Goal: Task Accomplishment & Management: Use online tool/utility

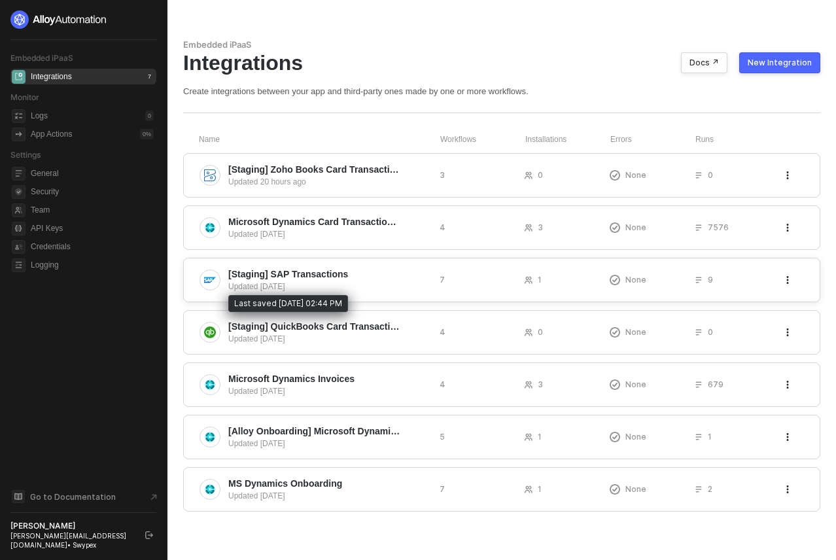
click at [365, 284] on div "Updated 6 days ago" at bounding box center [328, 287] width 201 height 12
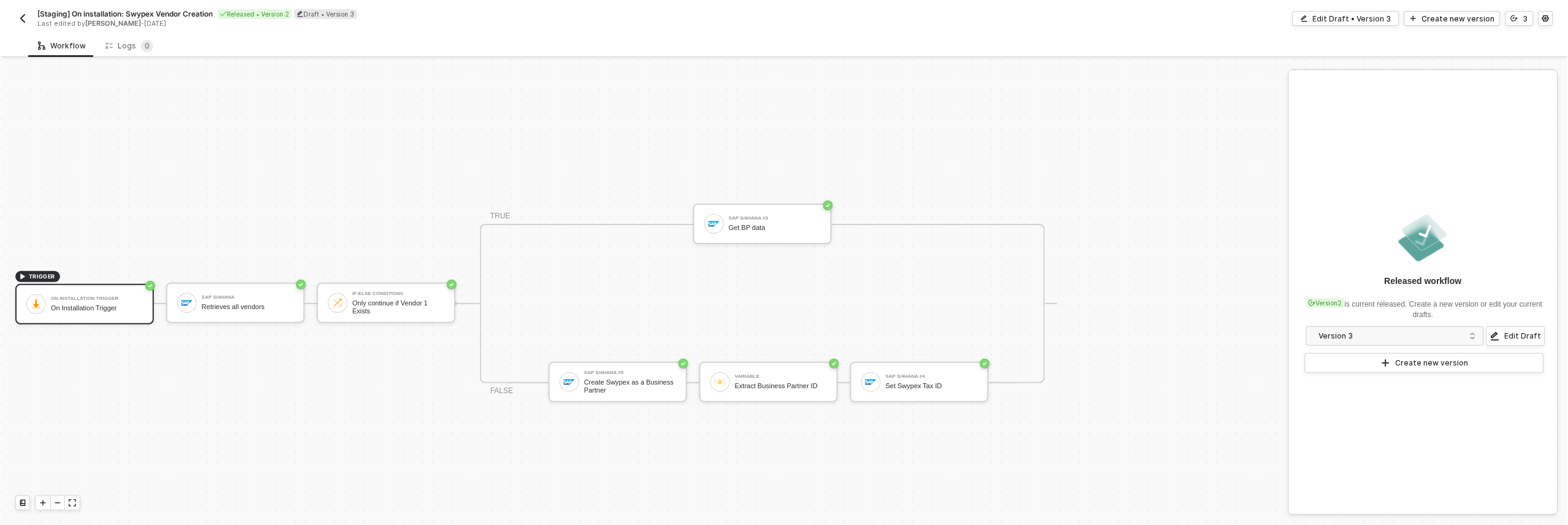
scroll to position [22, 0]
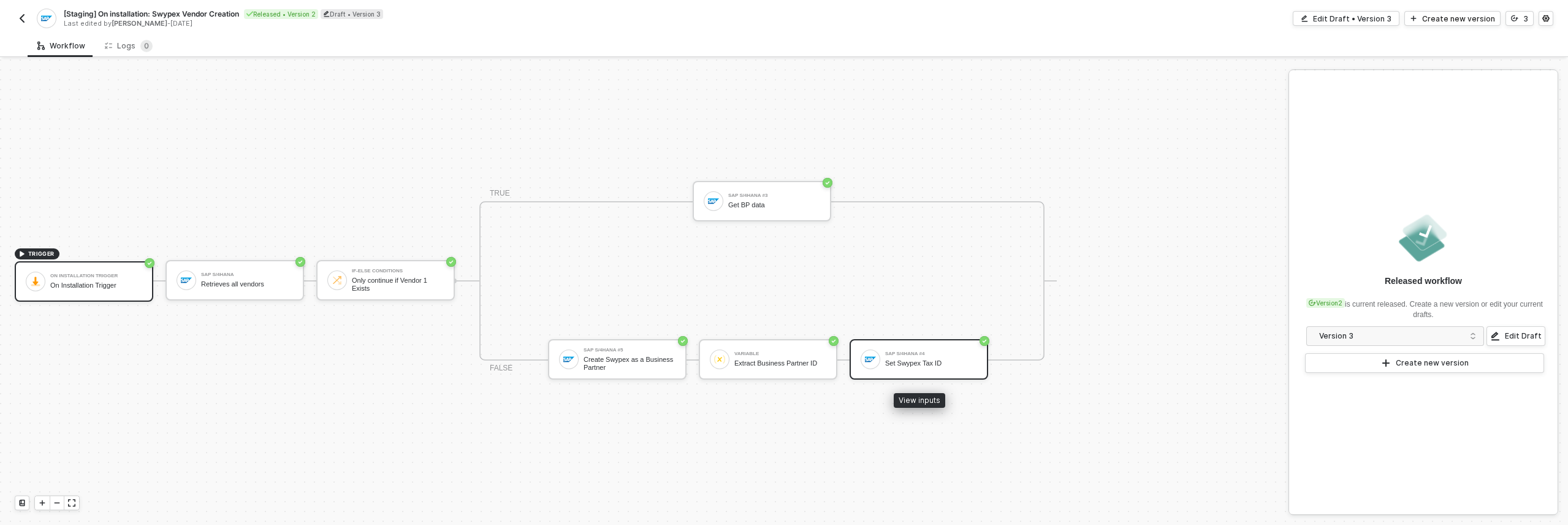
click at [783, 365] on div "Set Swypex Tax ID" at bounding box center [931, 364] width 92 height 8
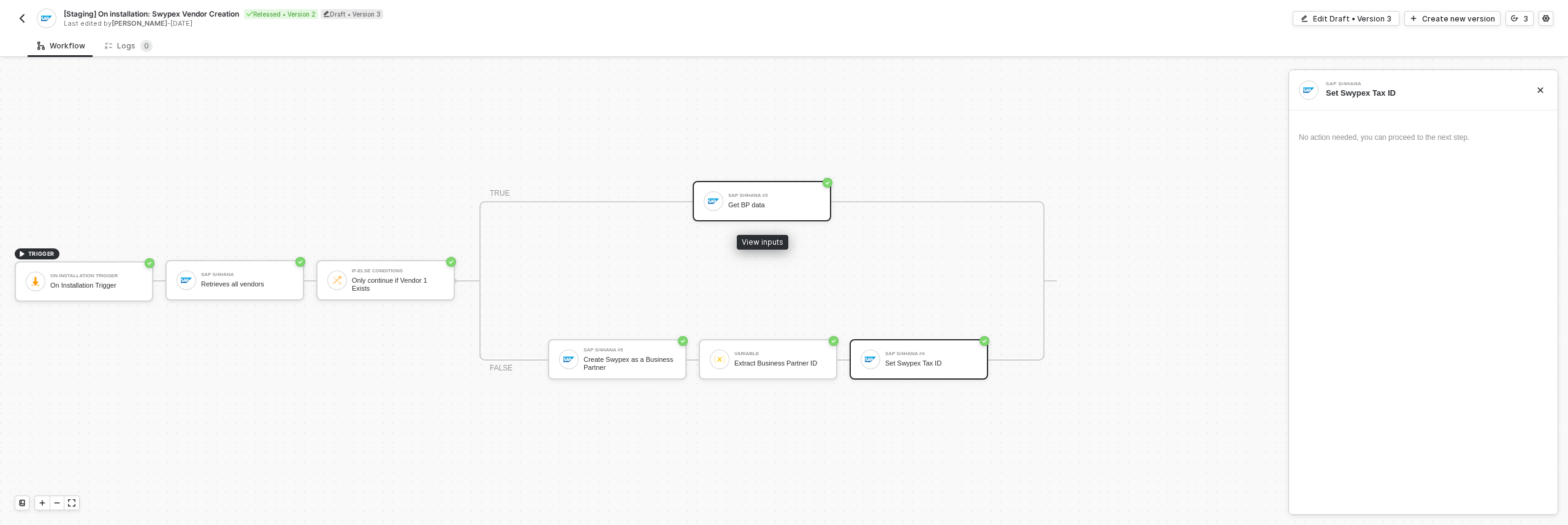
click at [783, 205] on div "Get BP data" at bounding box center [775, 205] width 92 height 8
click at [783, 360] on div "Set Swypex Tax ID" at bounding box center [931, 364] width 92 height 8
click at [783, 17] on div "Edit Draft • Version 3" at bounding box center [1353, 18] width 79 height 10
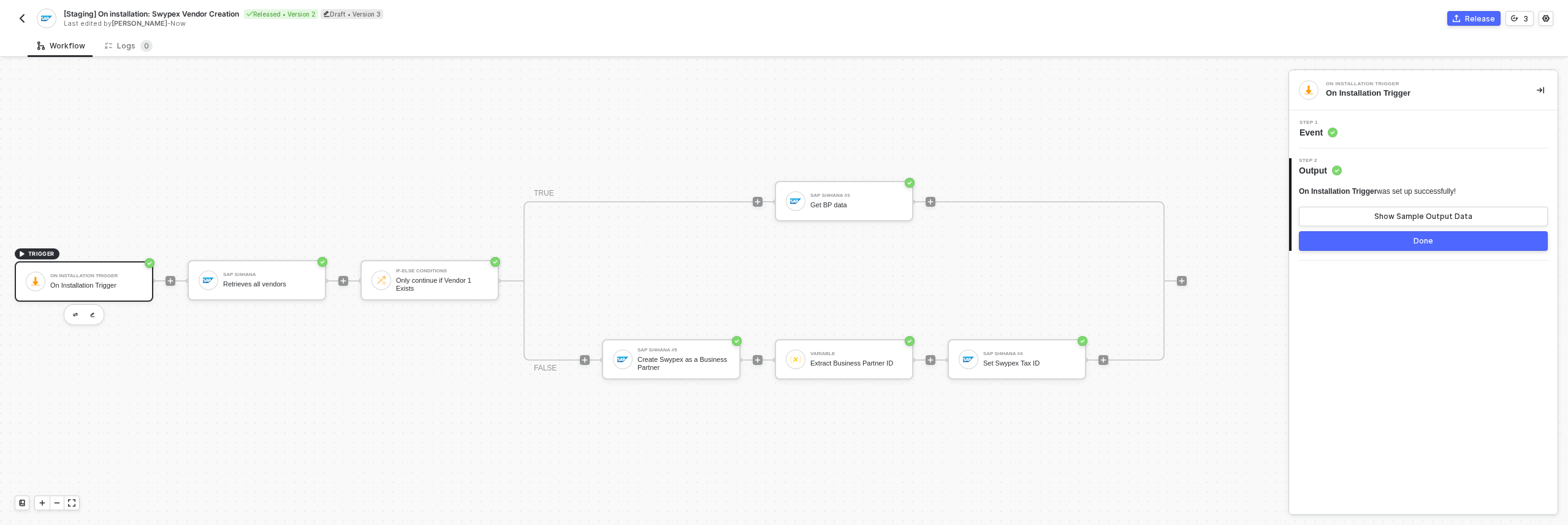
click at [783, 131] on span "Event" at bounding box center [1319, 132] width 38 height 12
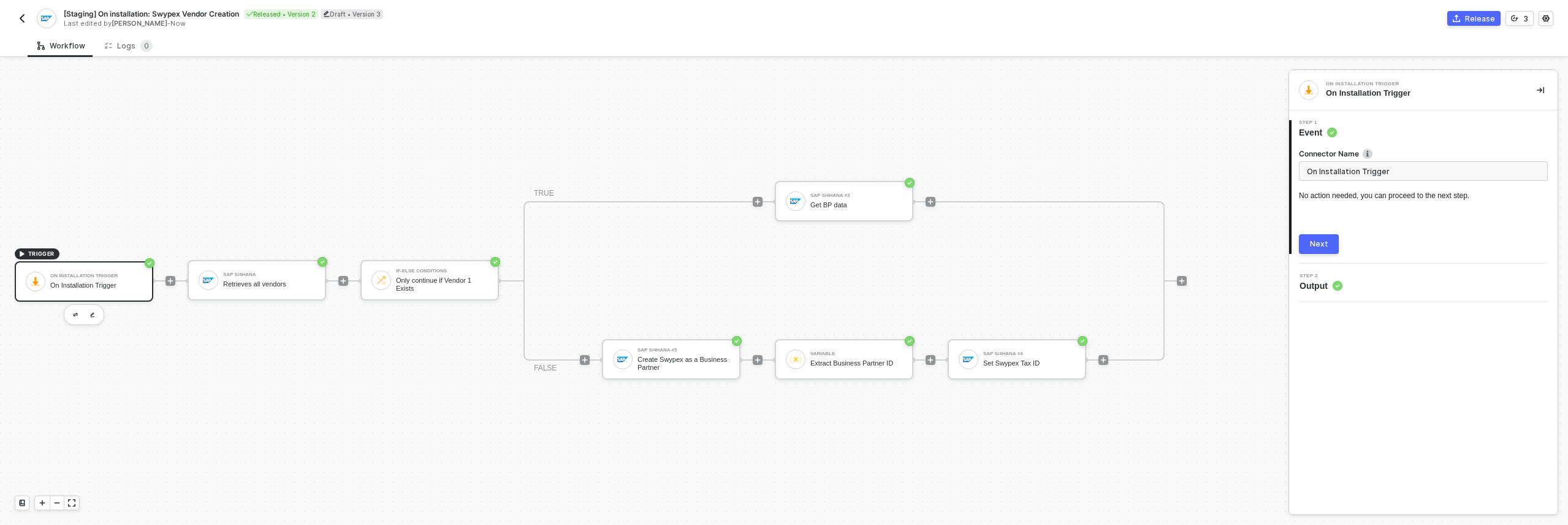
click at [783, 290] on icon at bounding box center [1338, 286] width 9 height 9
click at [783, 287] on div "Step 2 Output" at bounding box center [1425, 283] width 265 height 19
click at [783, 371] on div "Variable Extract Business Partner ID" at bounding box center [844, 359] width 139 height 40
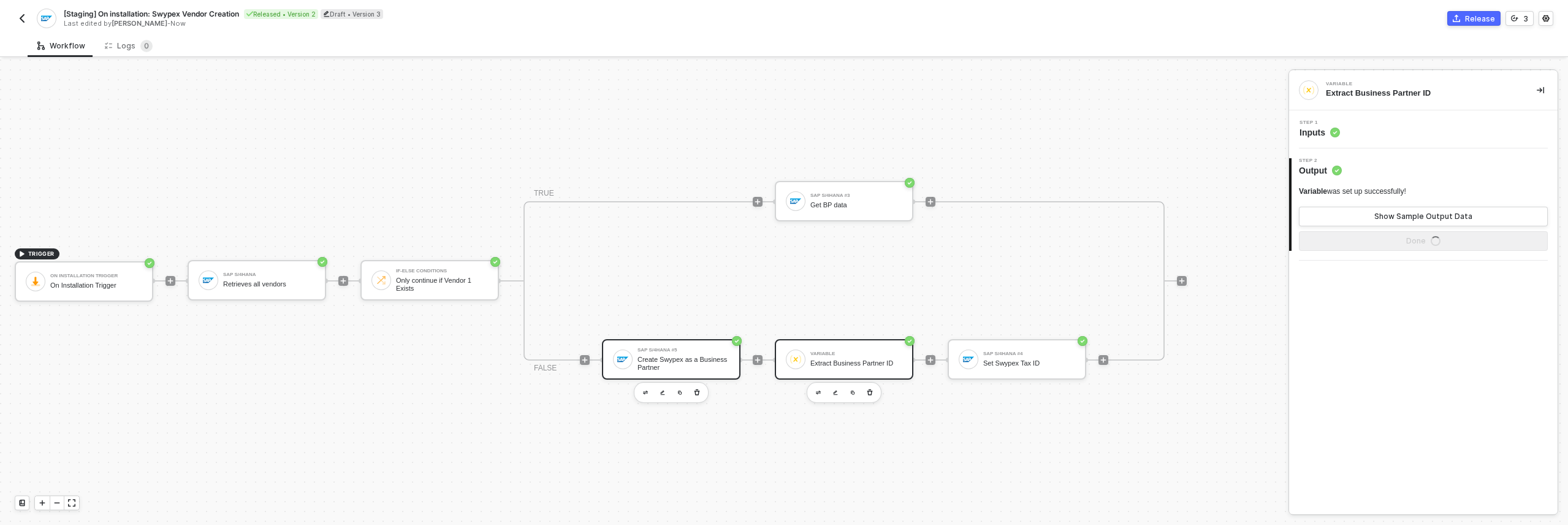
click at [658, 369] on div "Create Swypex as a Business Partner" at bounding box center [684, 364] width 92 height 15
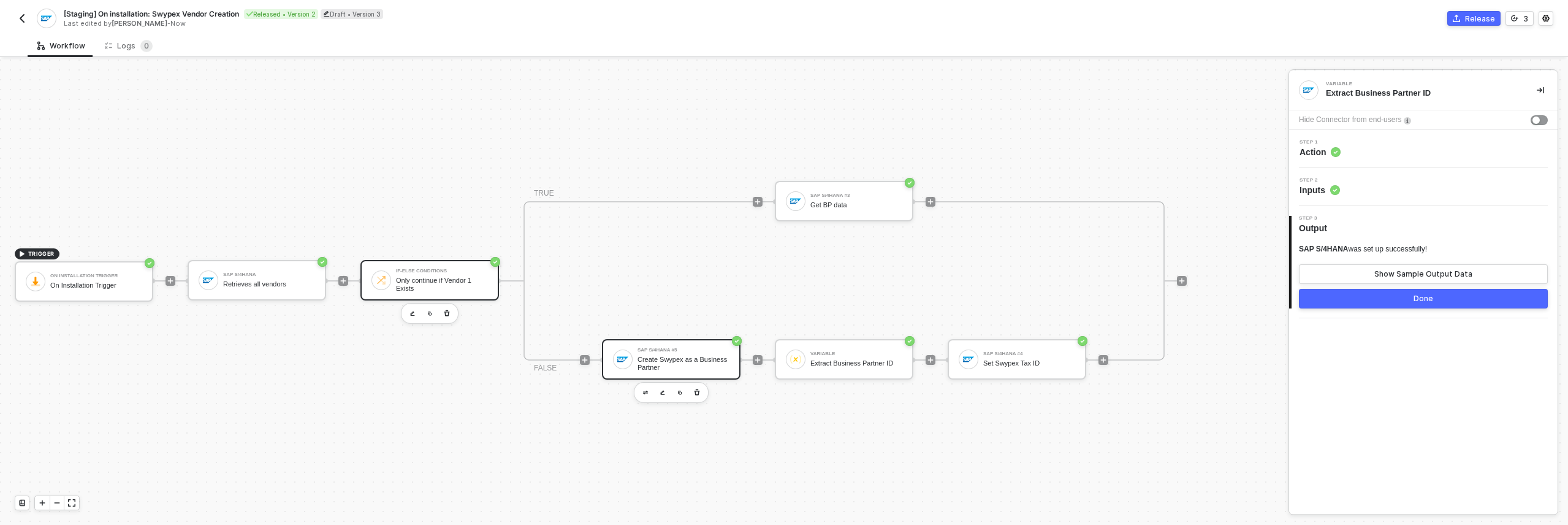
click at [472, 287] on div "Only continue if Vendor 1 Exists" at bounding box center [442, 284] width 92 height 15
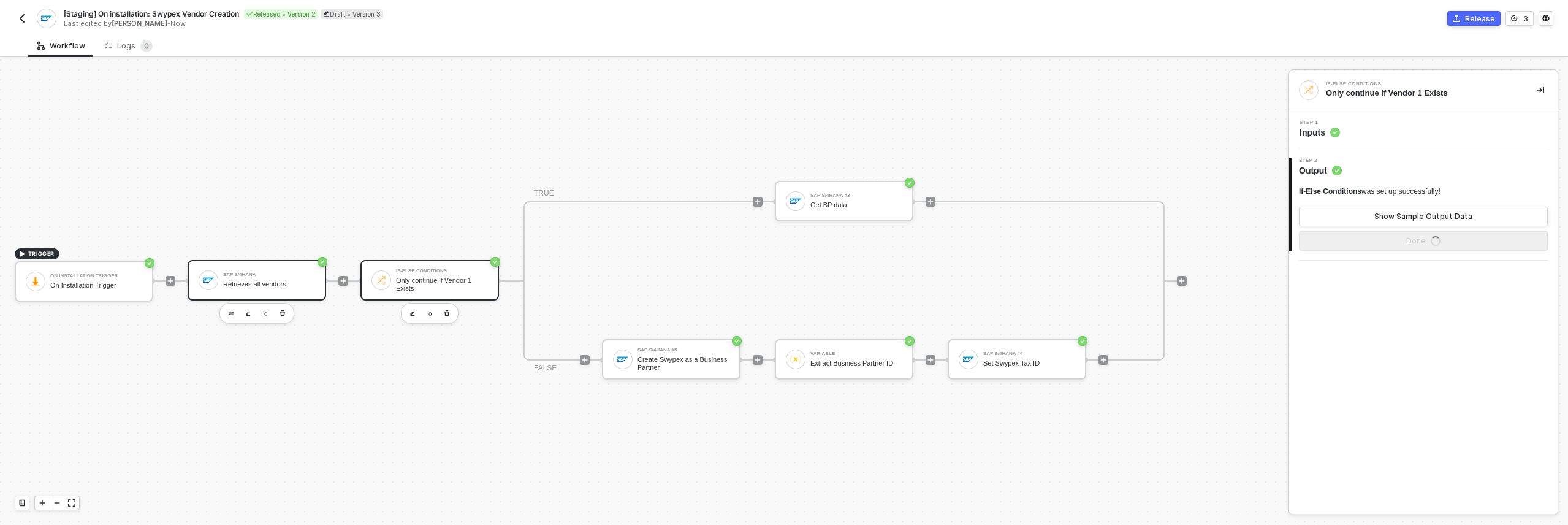
click at [261, 275] on div "SAP S/4HANA" at bounding box center [269, 275] width 92 height 5
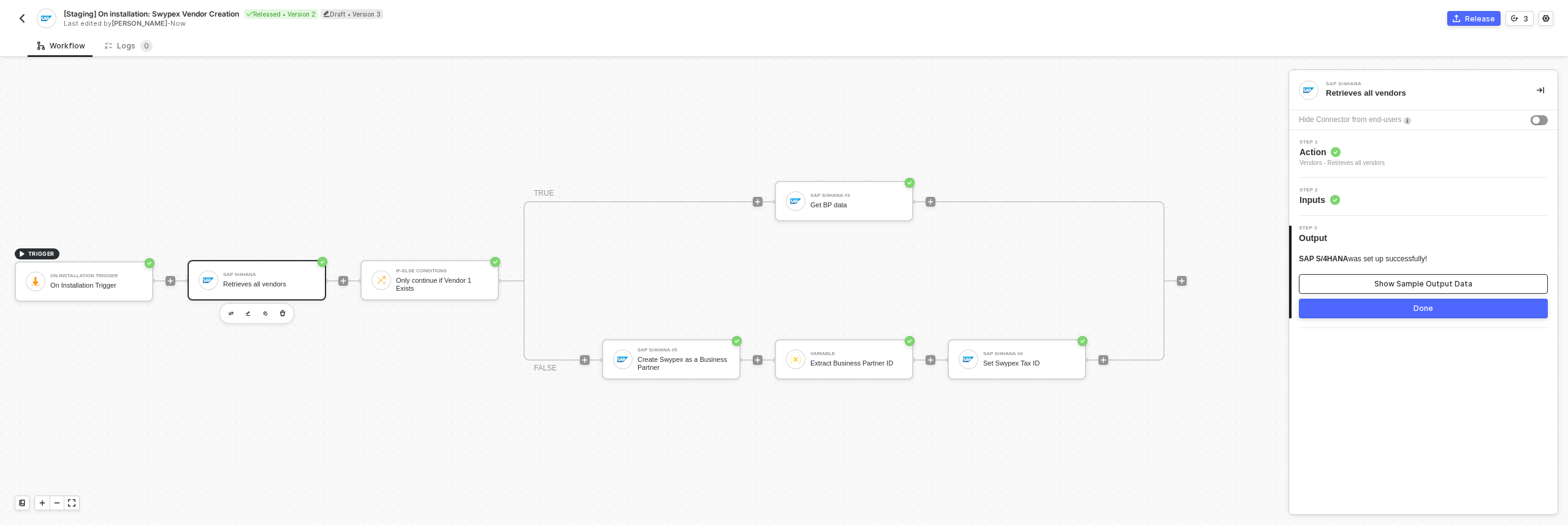
click at [783, 289] on div "Show Sample Output Data" at bounding box center [1423, 284] width 98 height 9
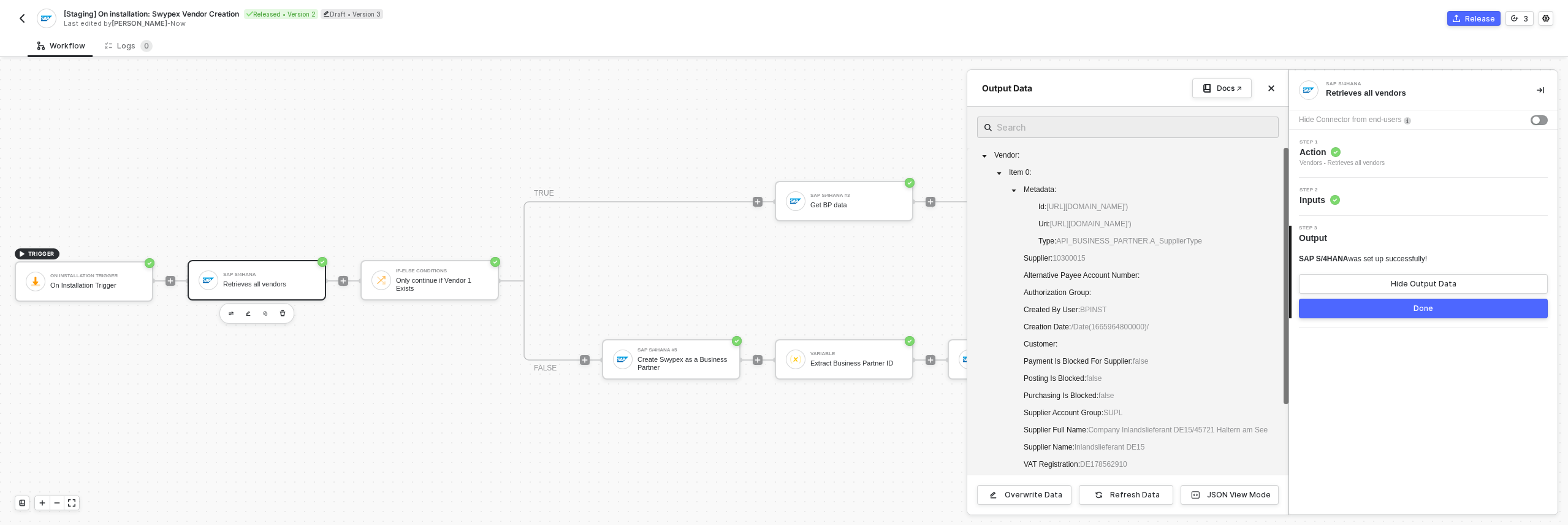
click at [437, 278] on div at bounding box center [784, 292] width 1568 height 466
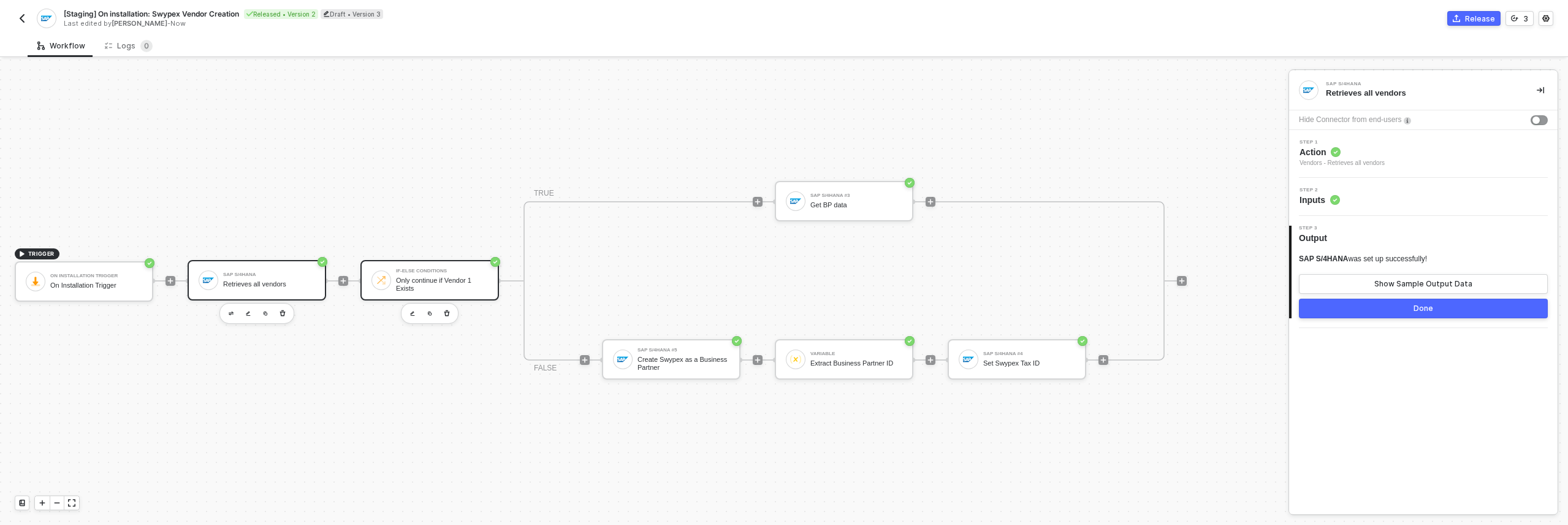
click at [443, 287] on div "Only continue if Vendor 1 Exists" at bounding box center [442, 284] width 92 height 15
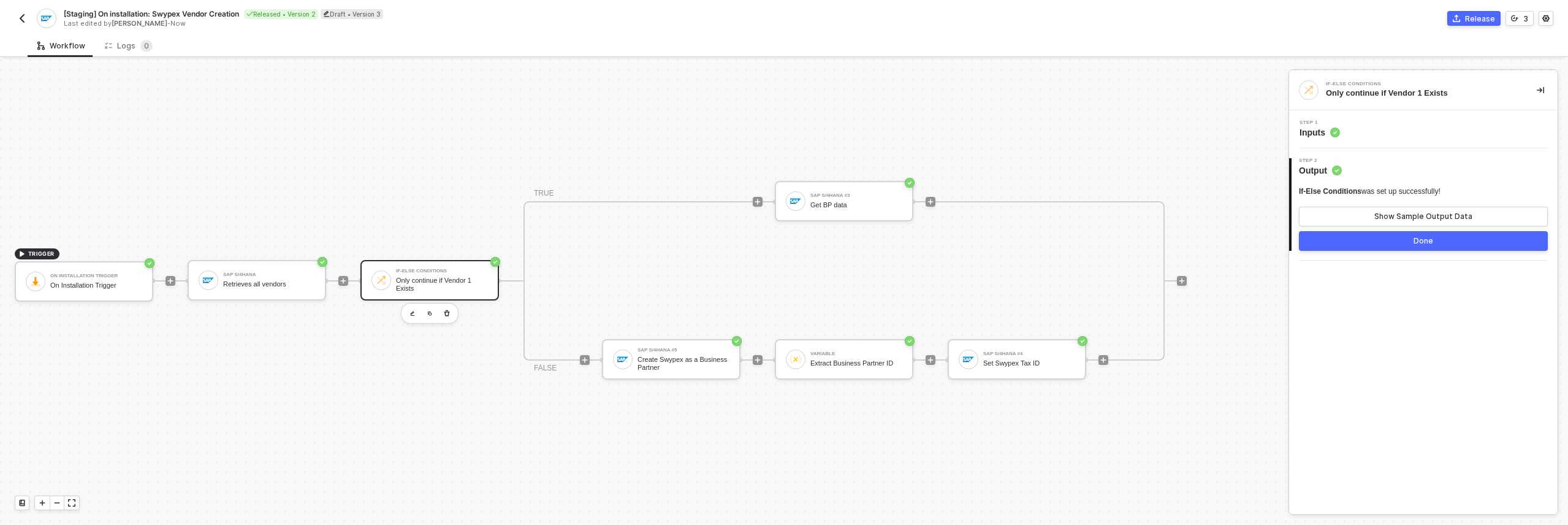
click at [783, 127] on span "Inputs" at bounding box center [1320, 132] width 40 height 12
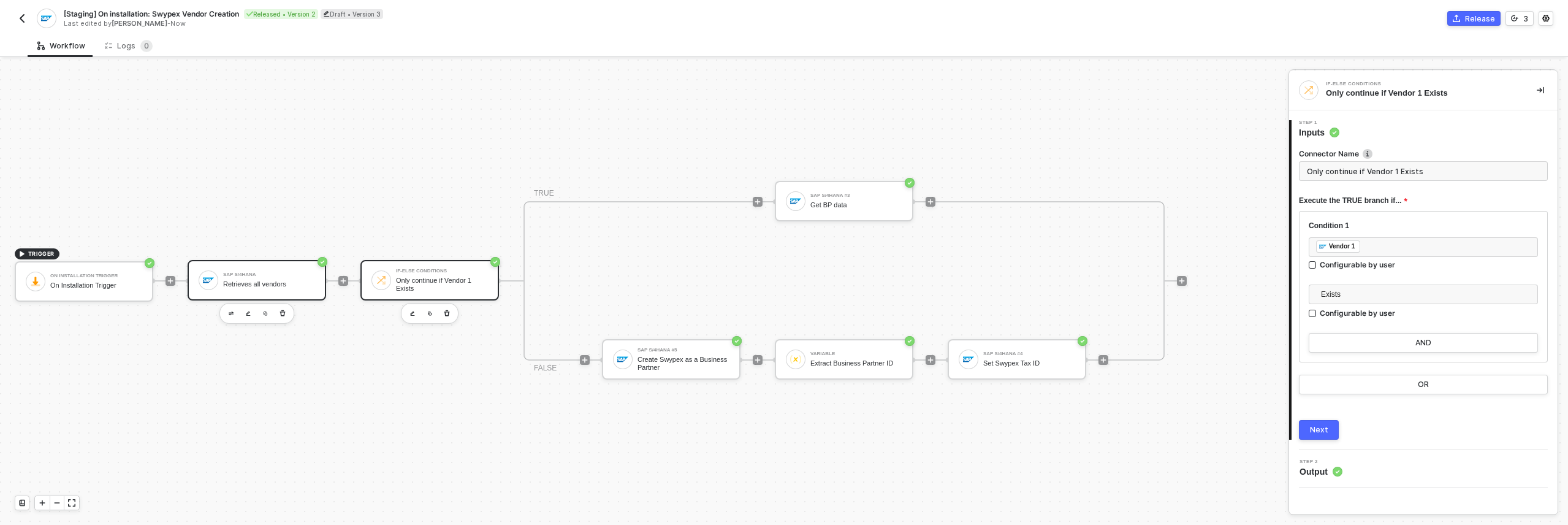
click at [299, 280] on div "Retrieves all vendors" at bounding box center [269, 284] width 92 height 8
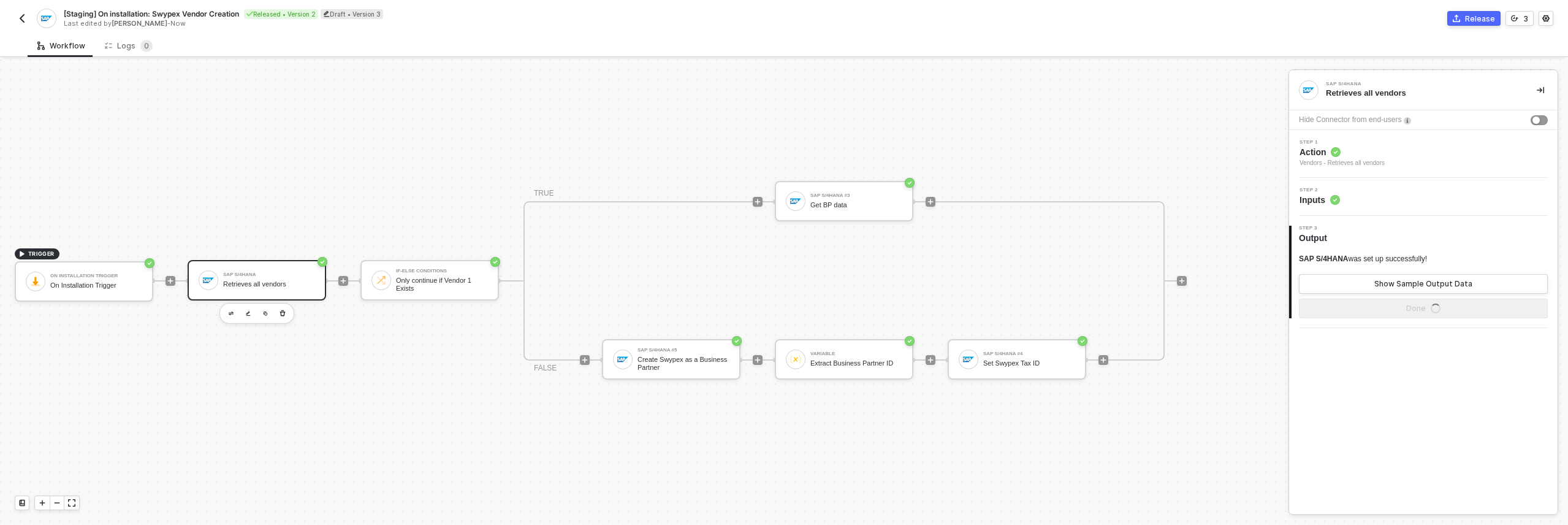
click at [783, 194] on span "Inputs" at bounding box center [1320, 200] width 40 height 12
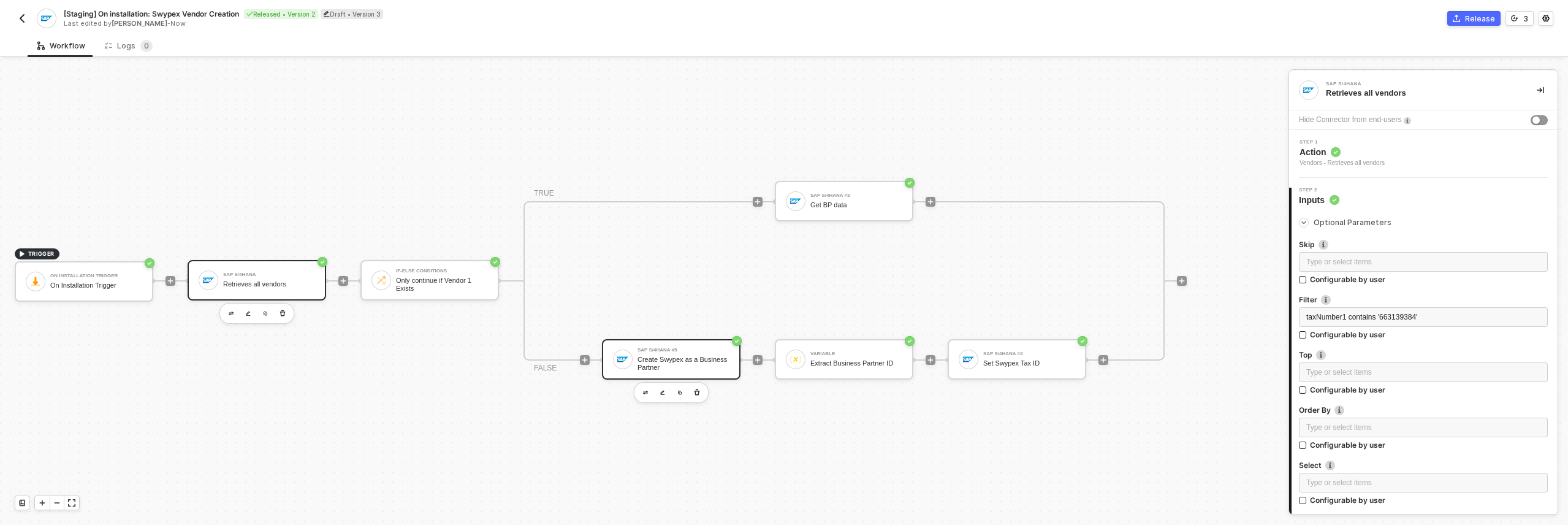
click at [652, 344] on div "SAP S/4HANA #5 Create Swypex as a Business Partner" at bounding box center [672, 359] width 139 height 40
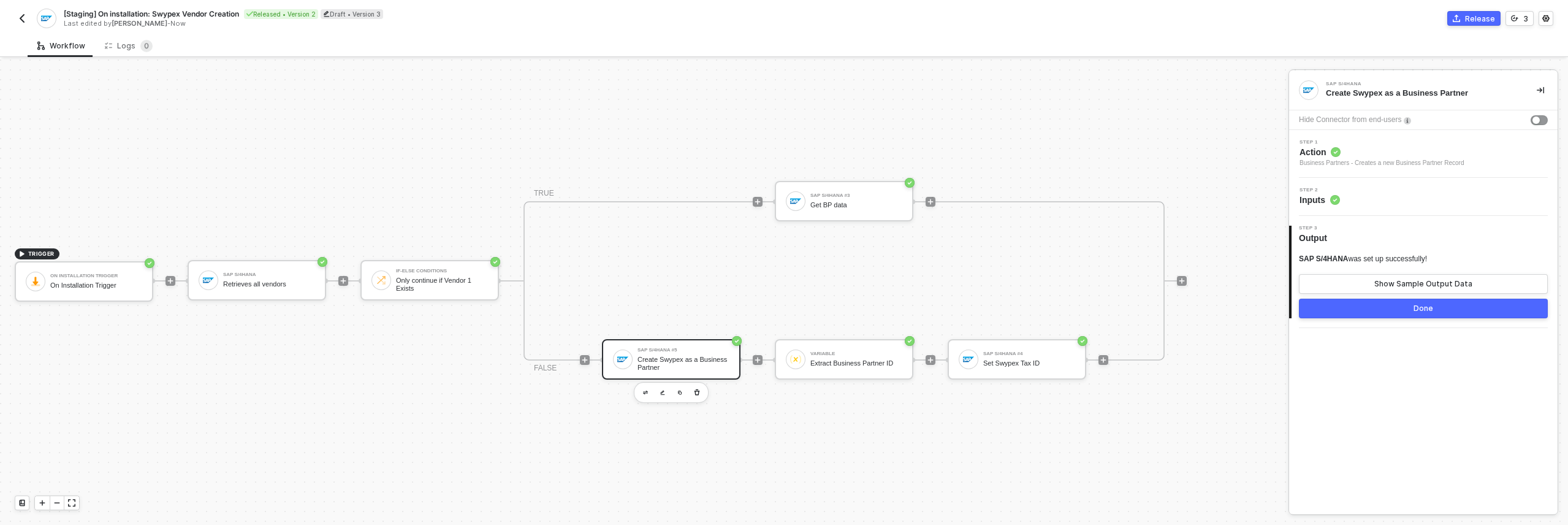
click at [783, 198] on span "Inputs" at bounding box center [1320, 200] width 40 height 12
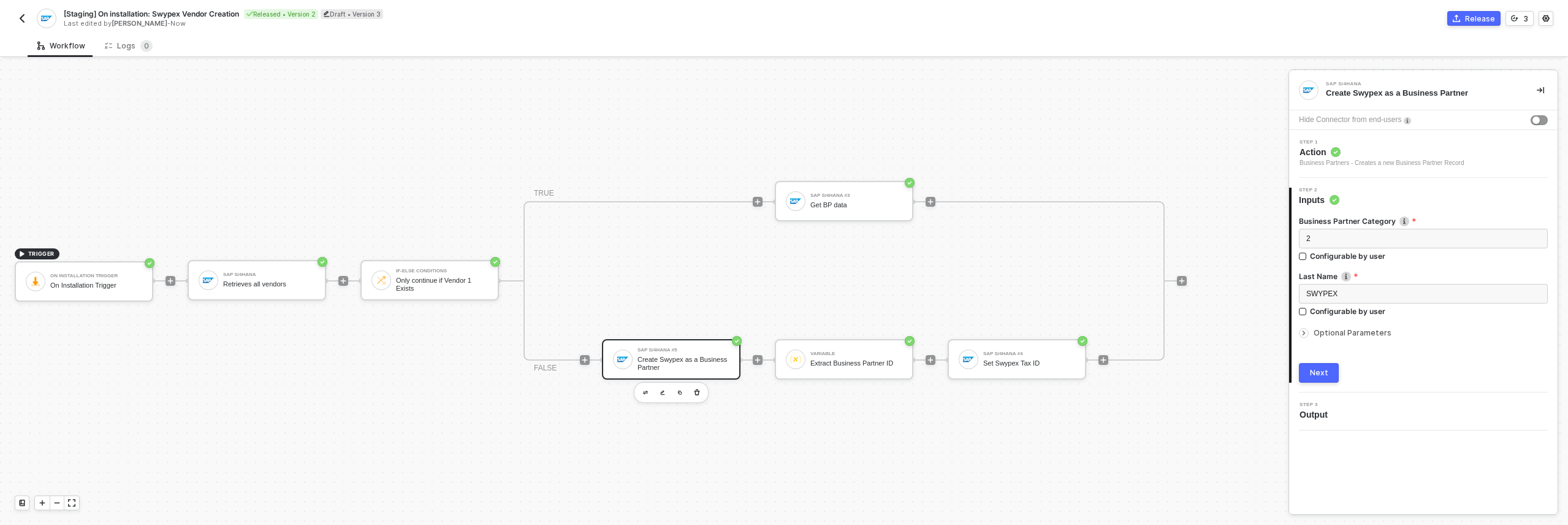
click at [783, 330] on span "Optional Parameters" at bounding box center [1353, 333] width 78 height 9
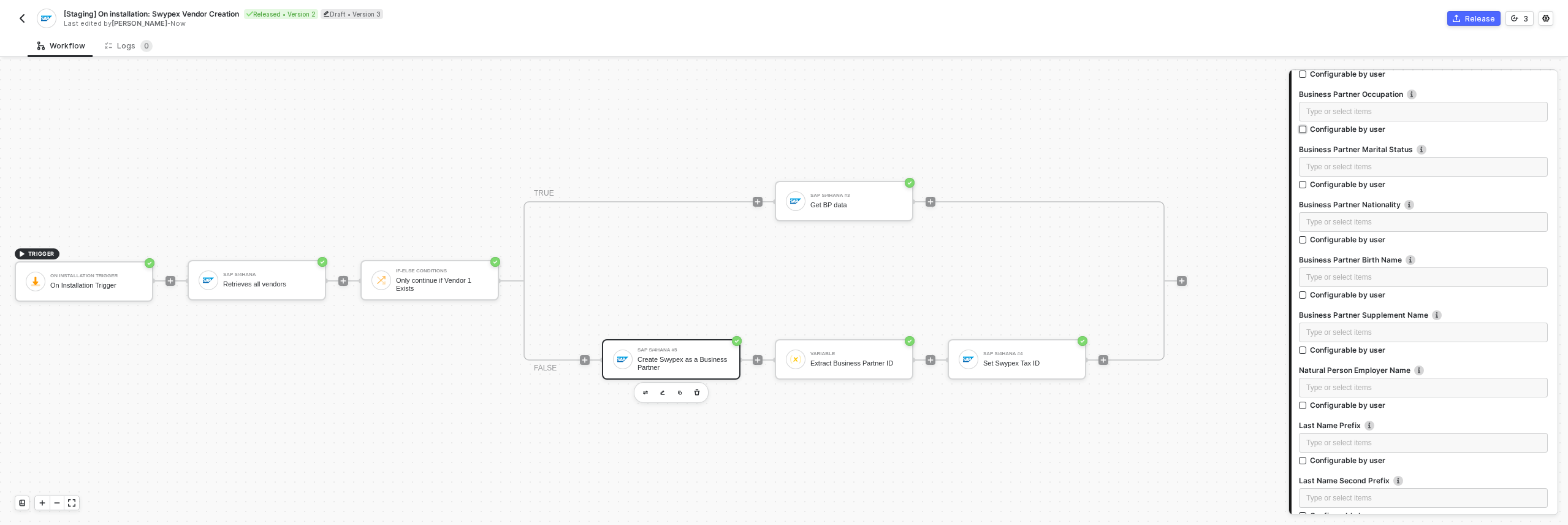
scroll to position [3214, 0]
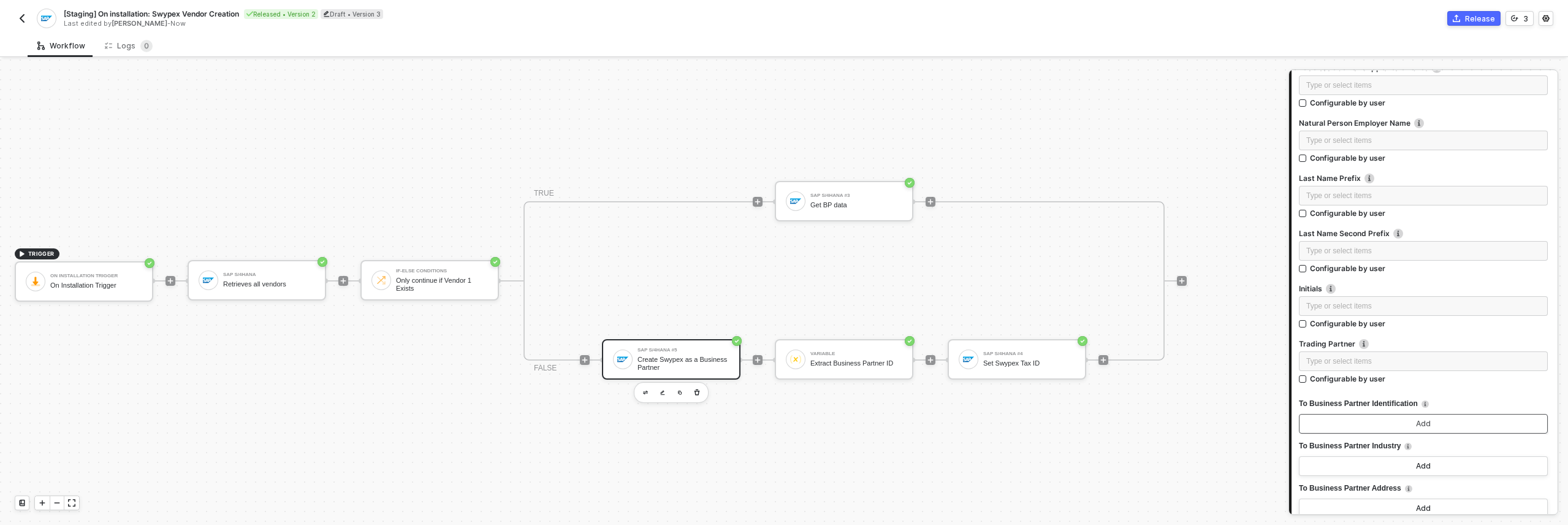
click at [783, 426] on div "Add" at bounding box center [1424, 424] width 15 height 9
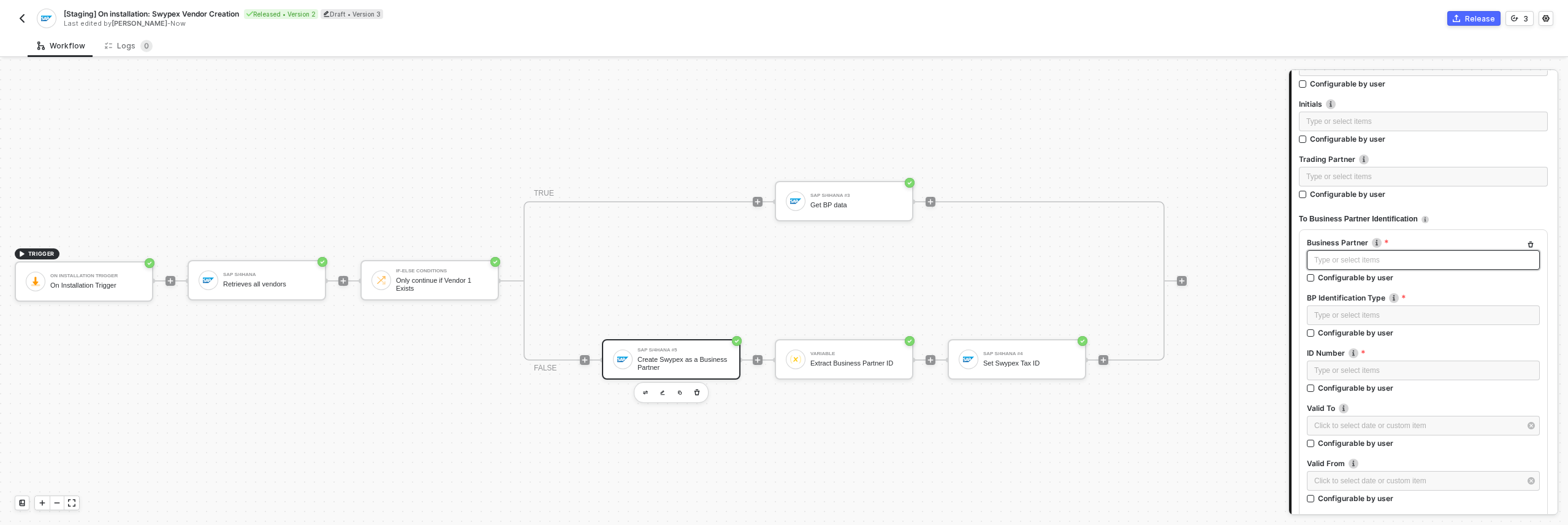
click at [783, 258] on div "Type or select items ﻿" at bounding box center [1423, 261] width 218 height 11
click at [783, 244] on icon "button" at bounding box center [1531, 245] width 6 height 7
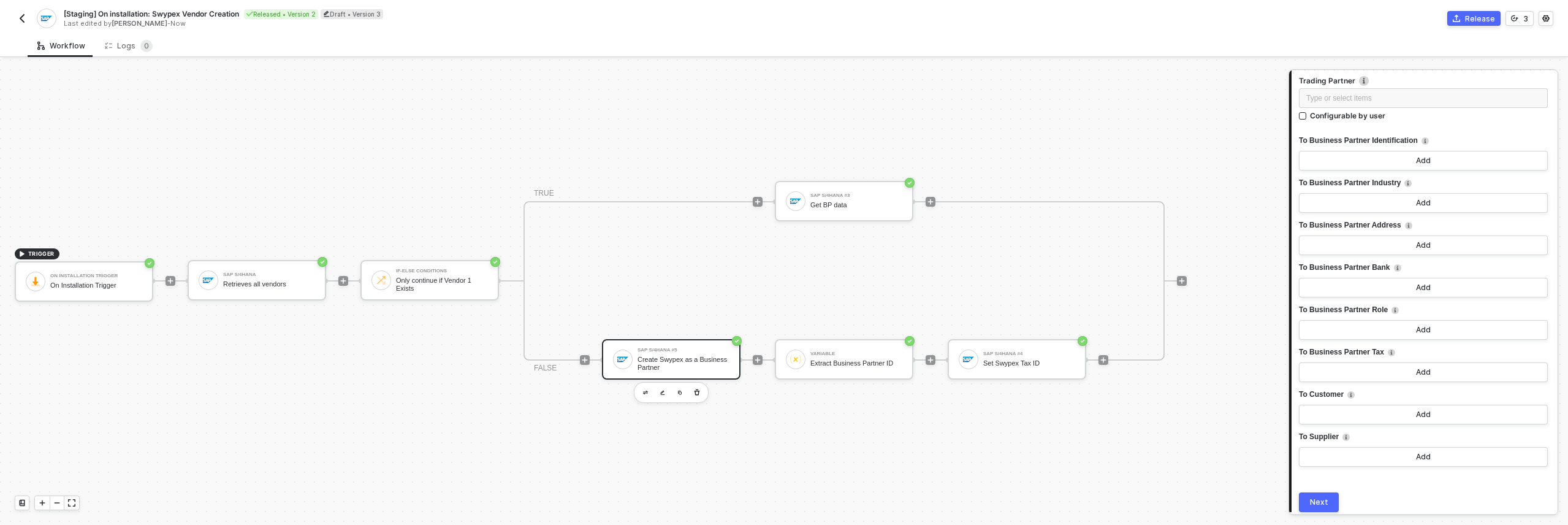
scroll to position [3478, 0]
click at [783, 363] on button "Add" at bounding box center [1424, 371] width 249 height 20
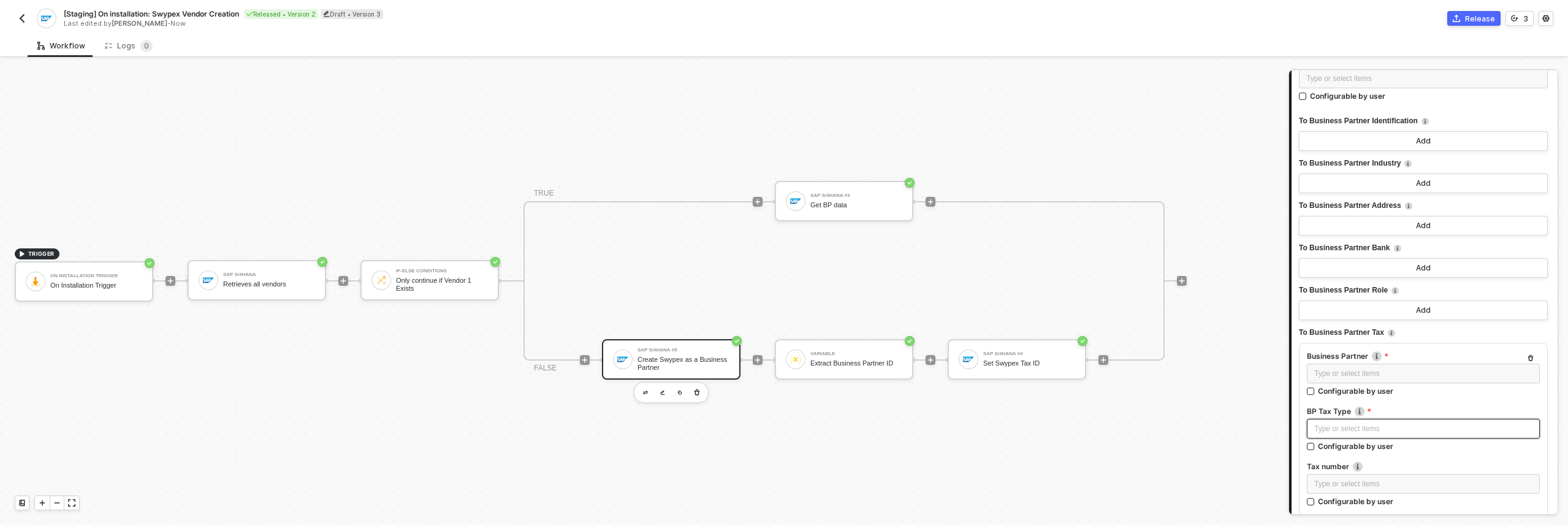
scroll to position [3499, 0]
click at [783, 424] on div "Type or select items ﻿" at bounding box center [1423, 428] width 218 height 11
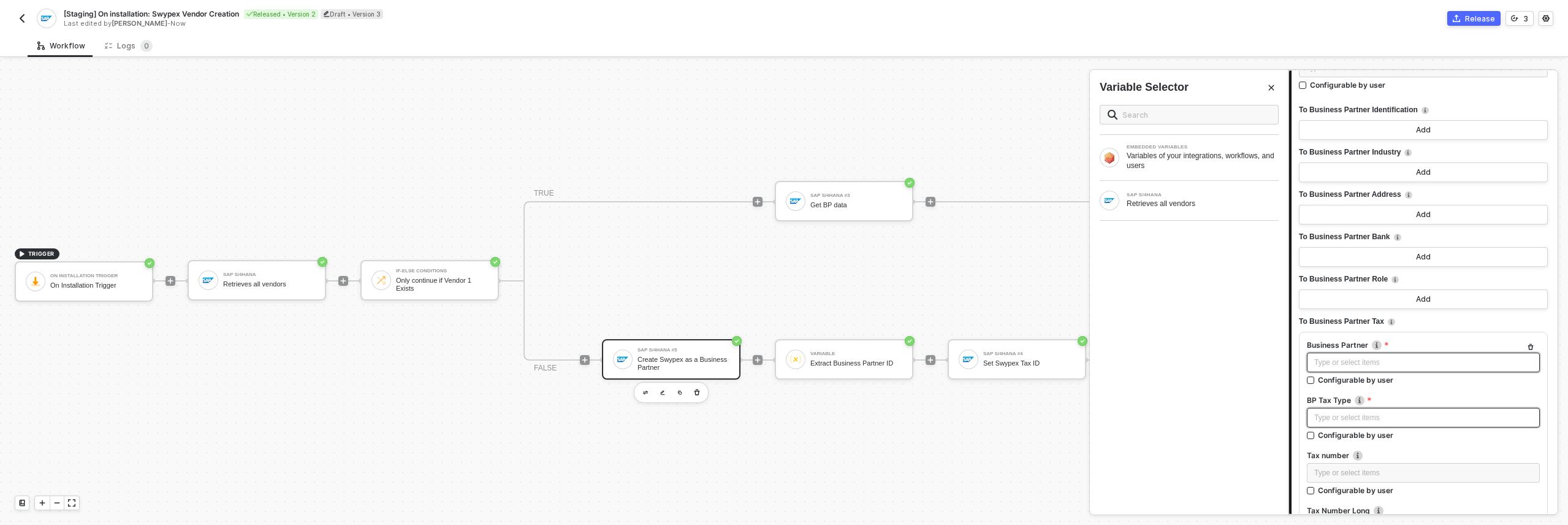
scroll to position [3515, 0]
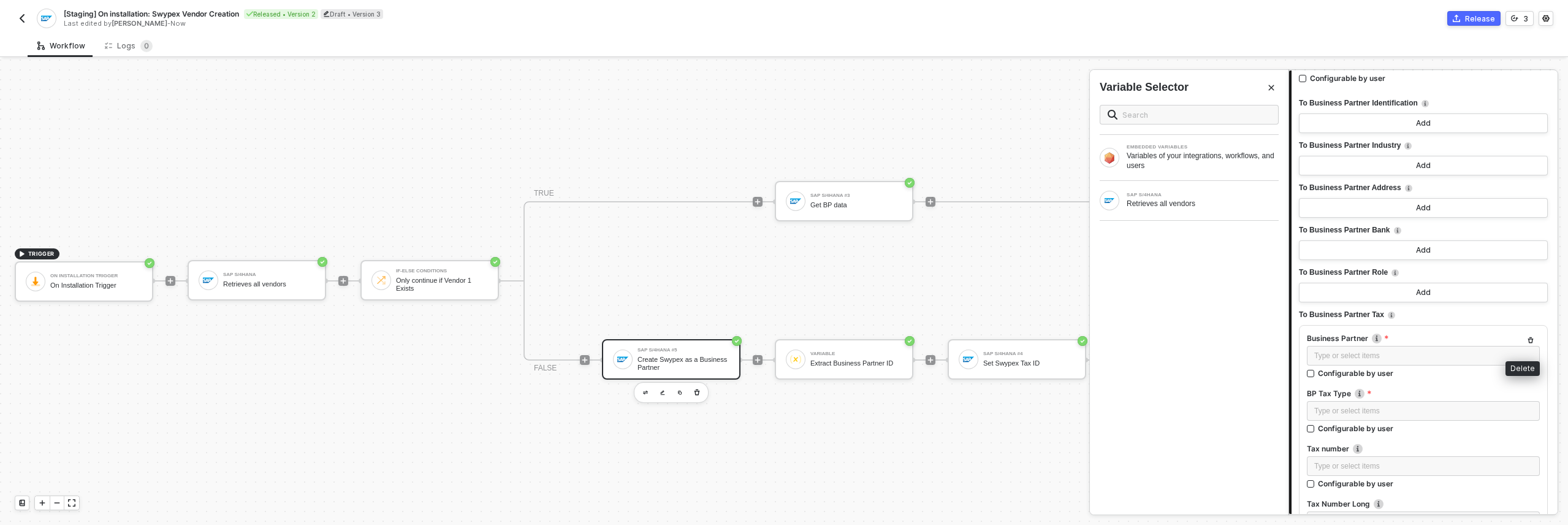
click at [783, 337] on icon "button" at bounding box center [1531, 340] width 7 height 8
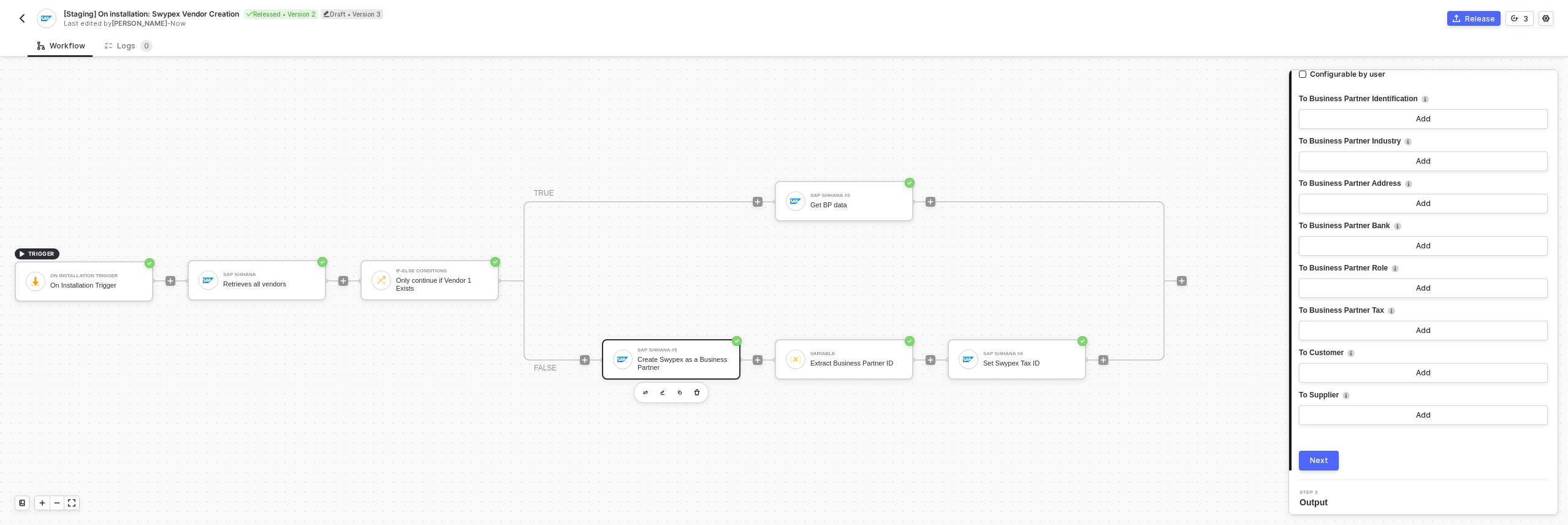
scroll to position [3523, 0]
click at [783, 360] on div "Extract Business Partner ID" at bounding box center [856, 364] width 92 height 8
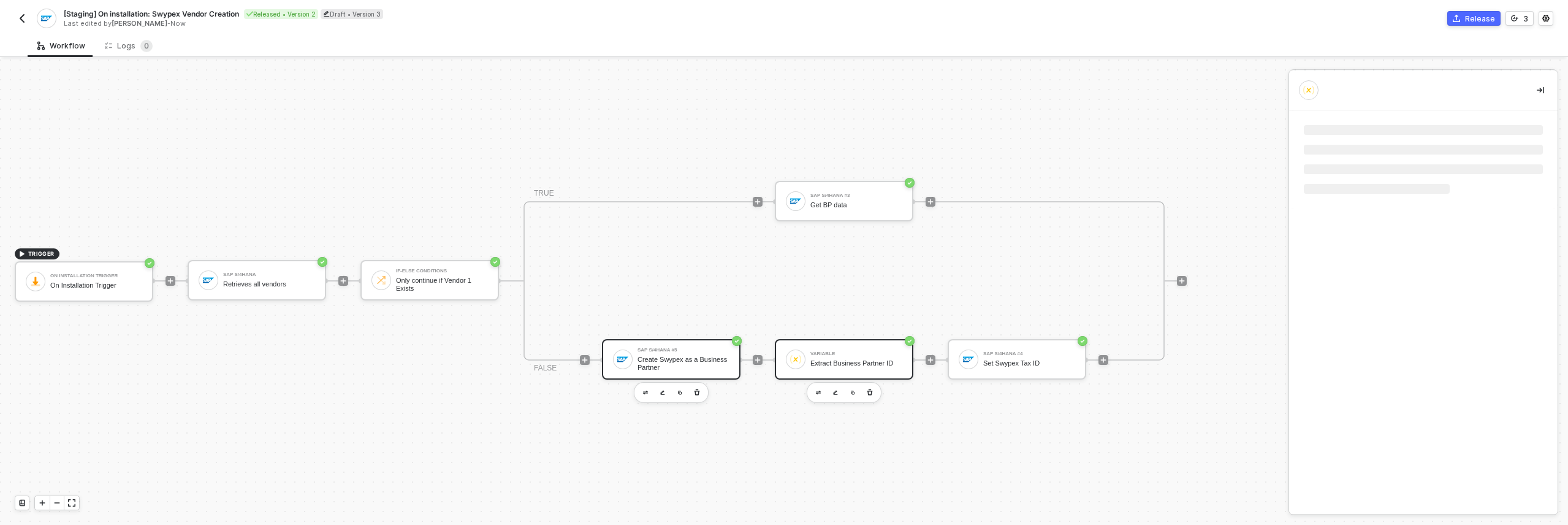
scroll to position [0, 0]
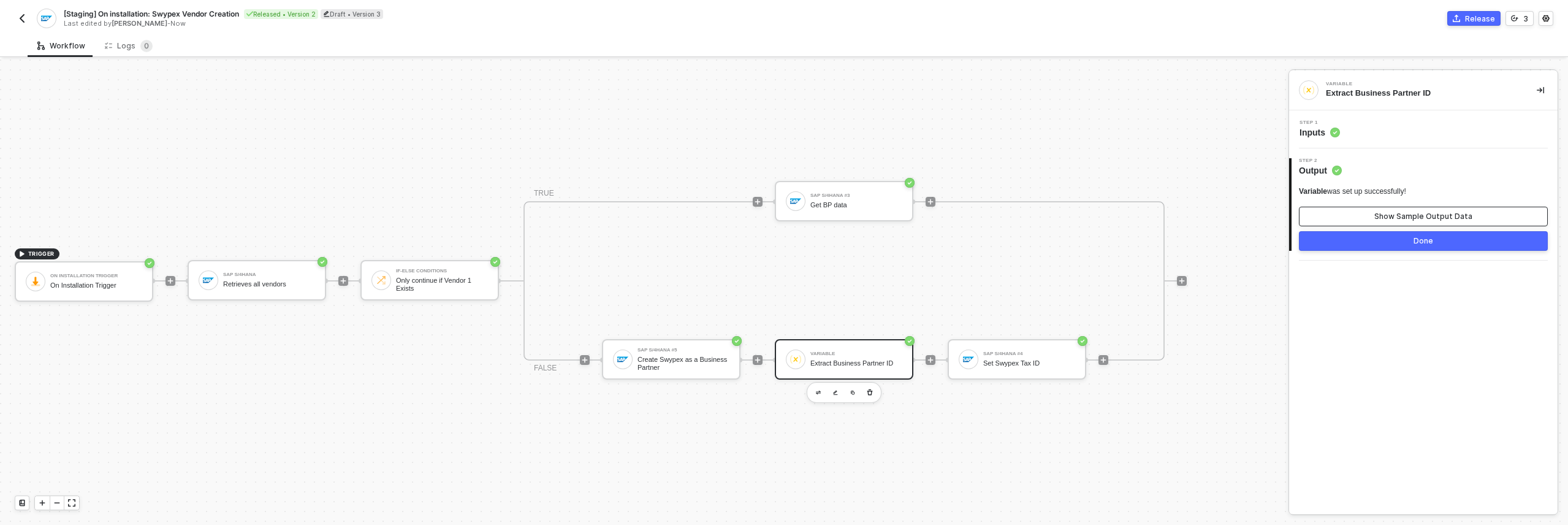
click at [783, 207] on button "Show Sample Output Data" at bounding box center [1424, 217] width 249 height 20
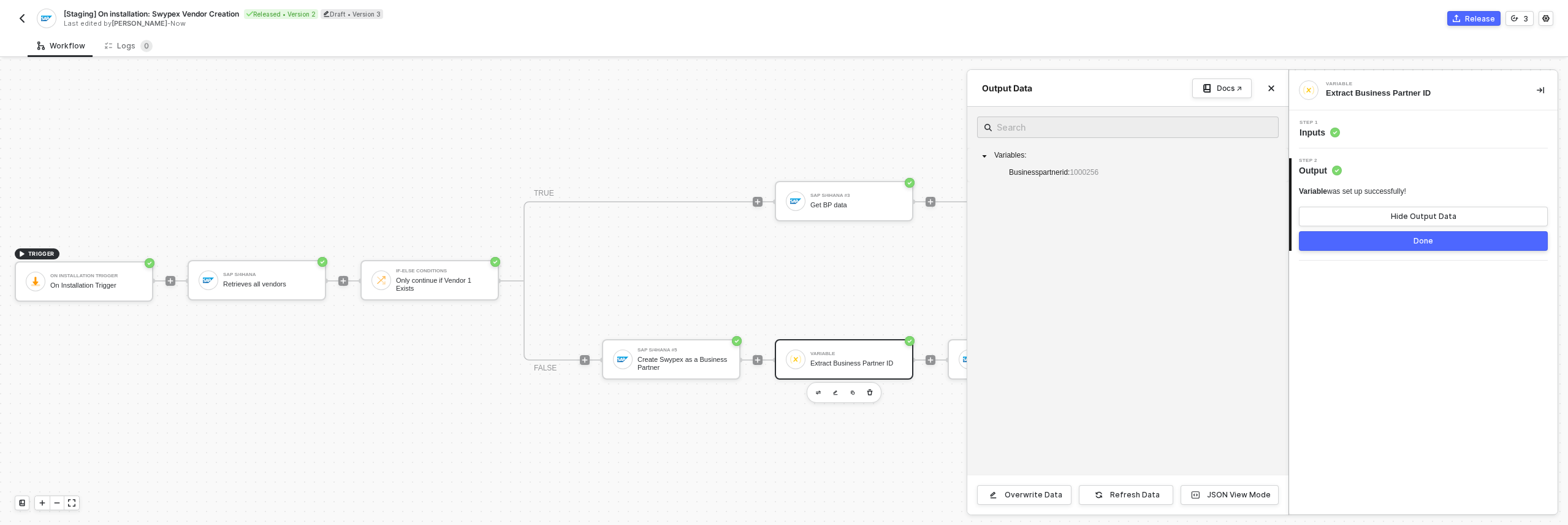
click at [783, 358] on div at bounding box center [784, 292] width 1568 height 466
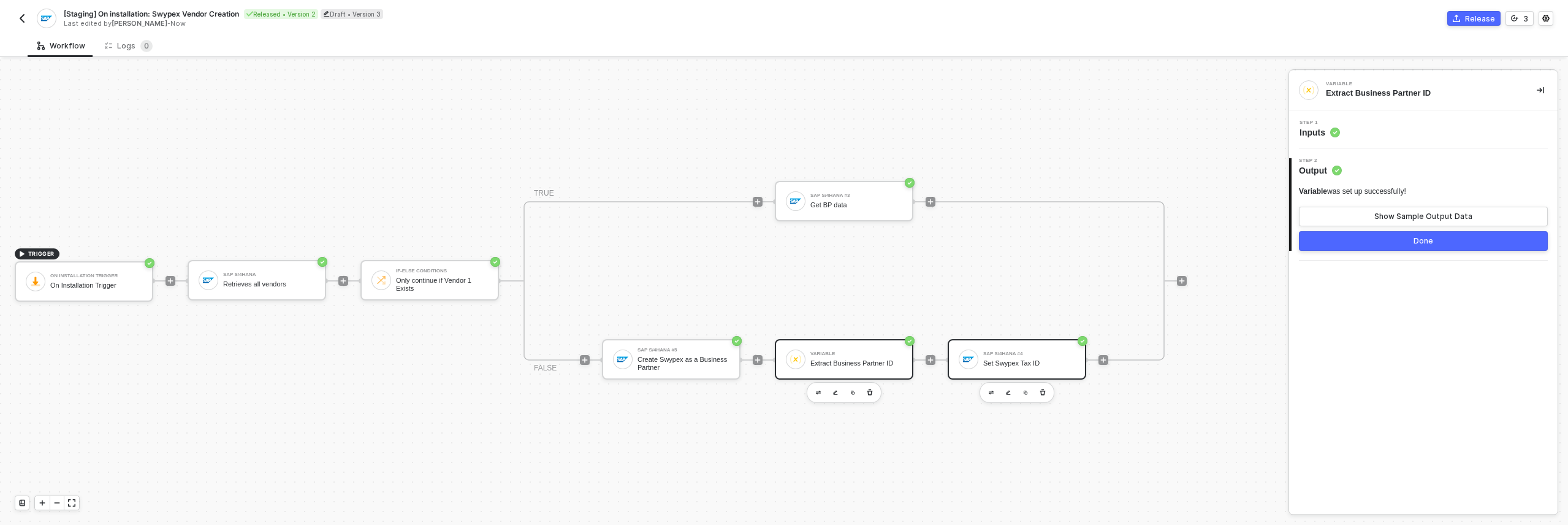
click at [783, 362] on img at bounding box center [969, 360] width 11 height 11
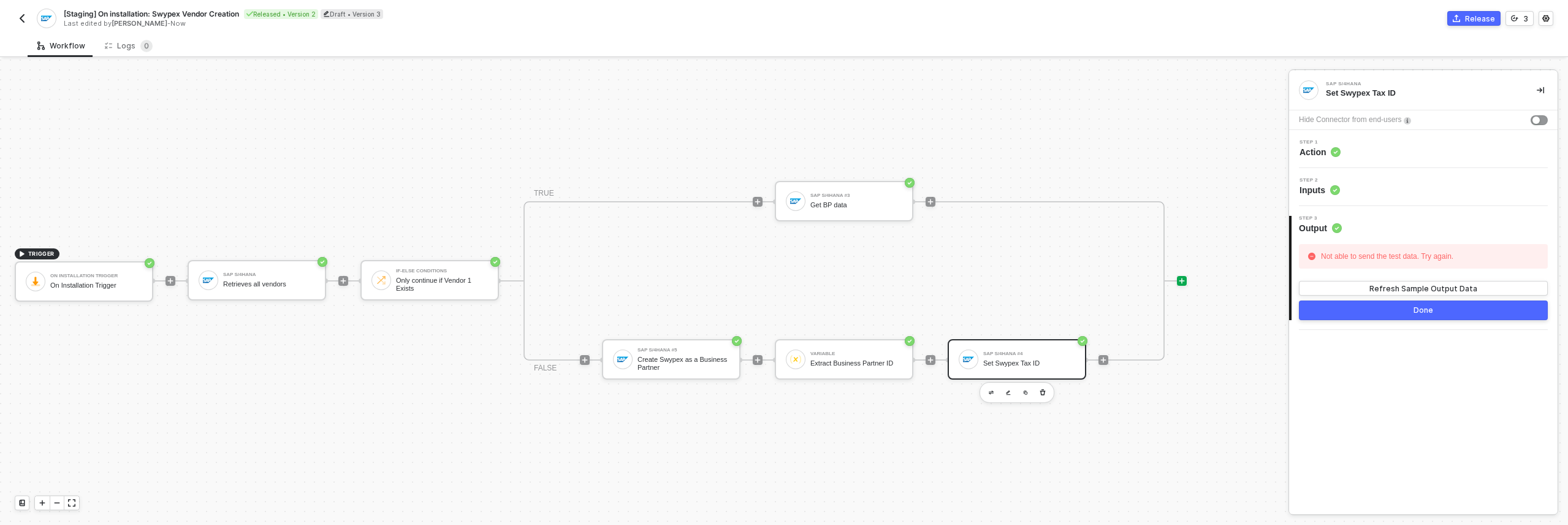
click at [783, 281] on icon "icon-play" at bounding box center [1182, 281] width 7 height 8
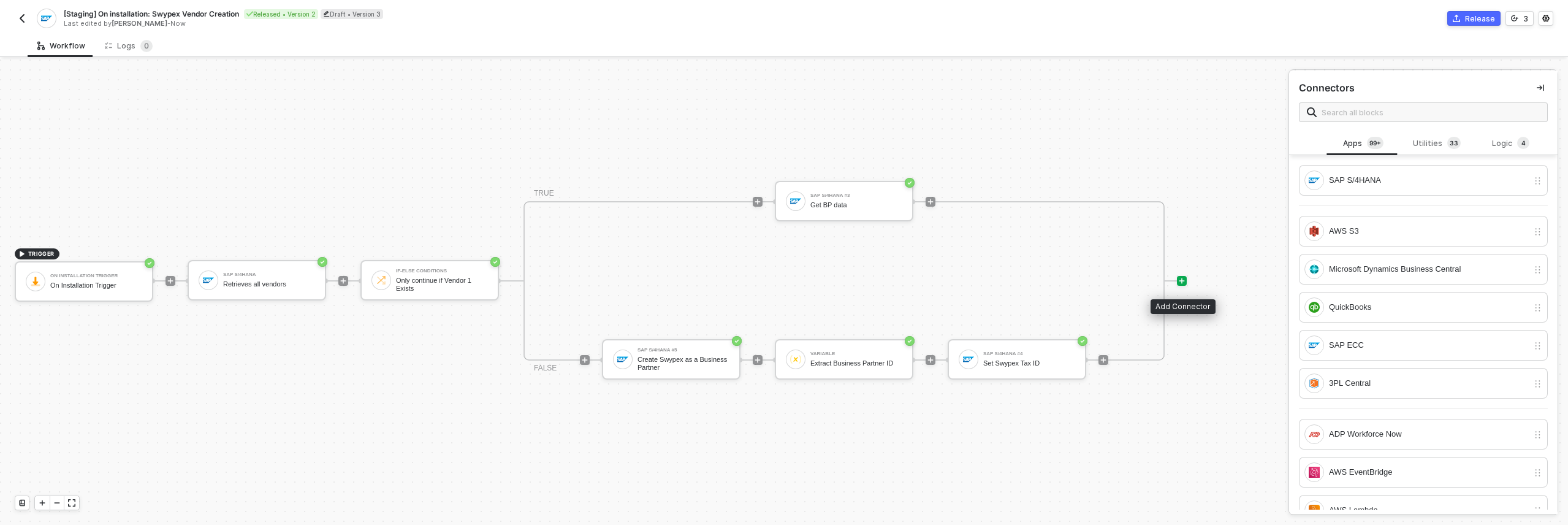
click at [783, 278] on icon "icon-play" at bounding box center [1182, 281] width 7 height 8
click at [783, 184] on div "SAP S/4HANA" at bounding box center [1428, 180] width 200 height 13
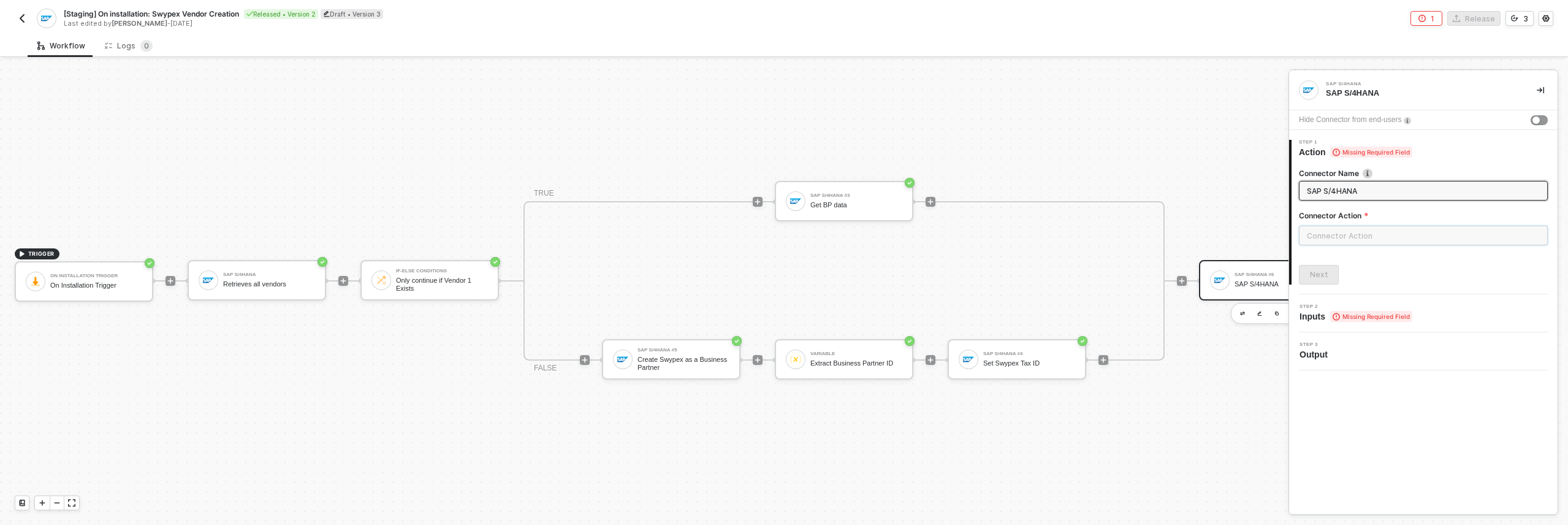
click at [783, 232] on input "text" at bounding box center [1424, 235] width 249 height 20
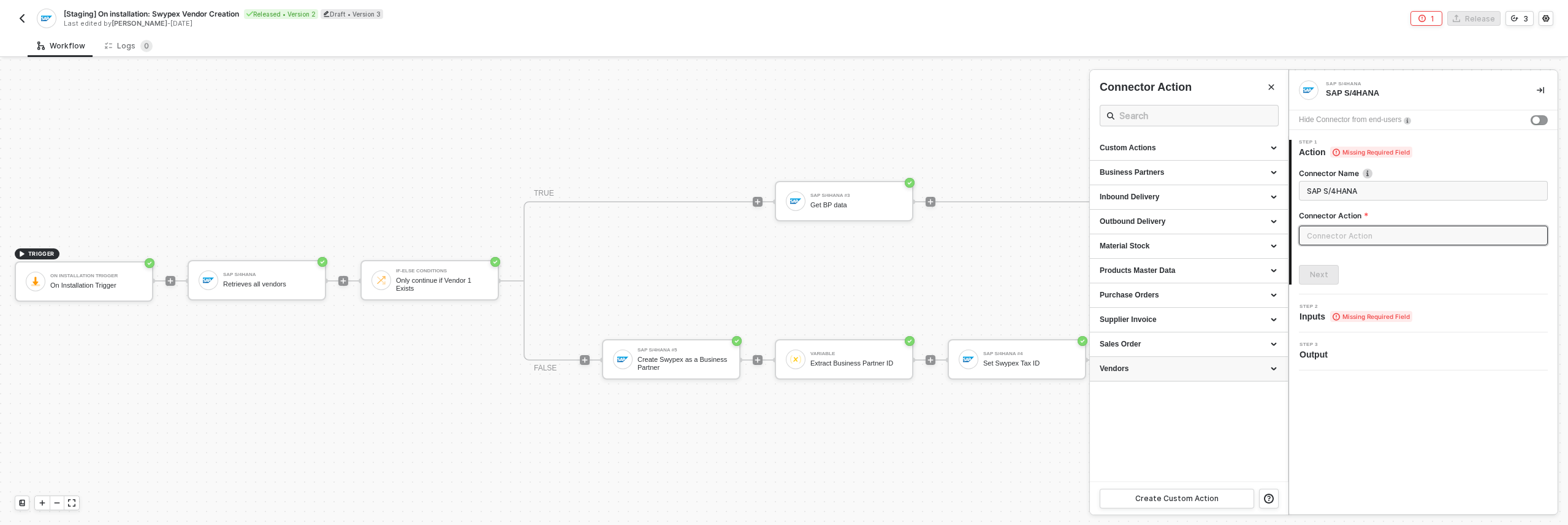
click at [783, 368] on div "Vendors" at bounding box center [1189, 368] width 178 height 10
click at [783, 463] on div "Update a Vendor" at bounding box center [1189, 461] width 178 height 10
type input "Updates a specific vendor"
type input "Vendors - Update a Vendor"
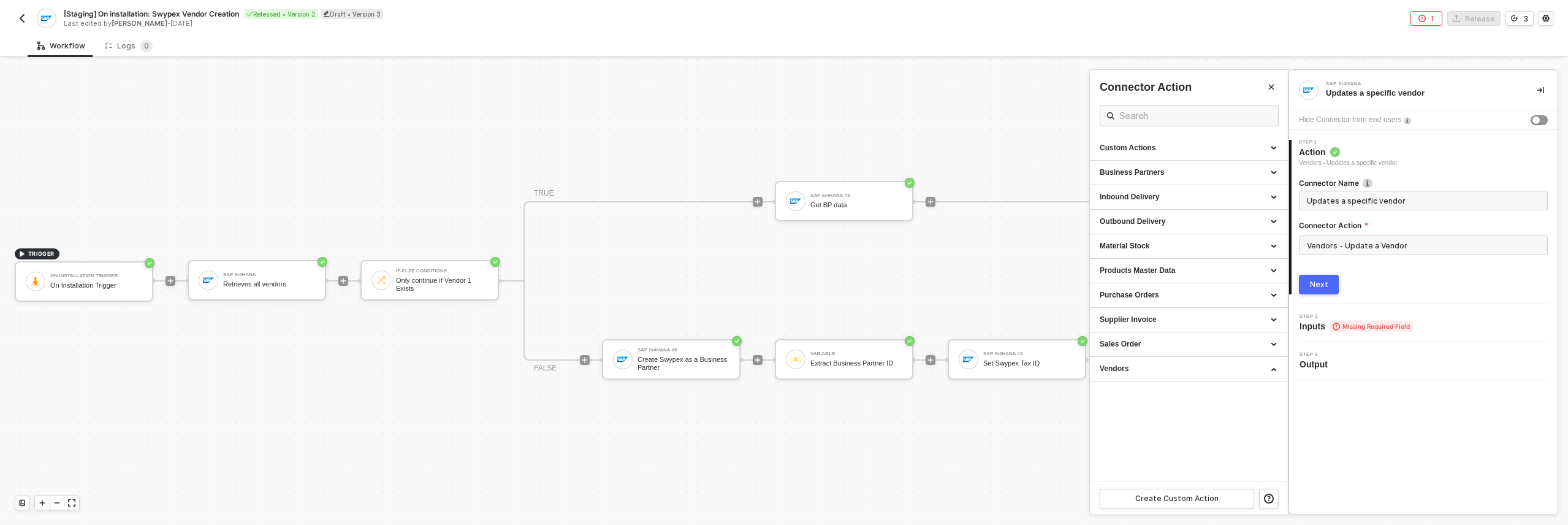
scroll to position [0, 0]
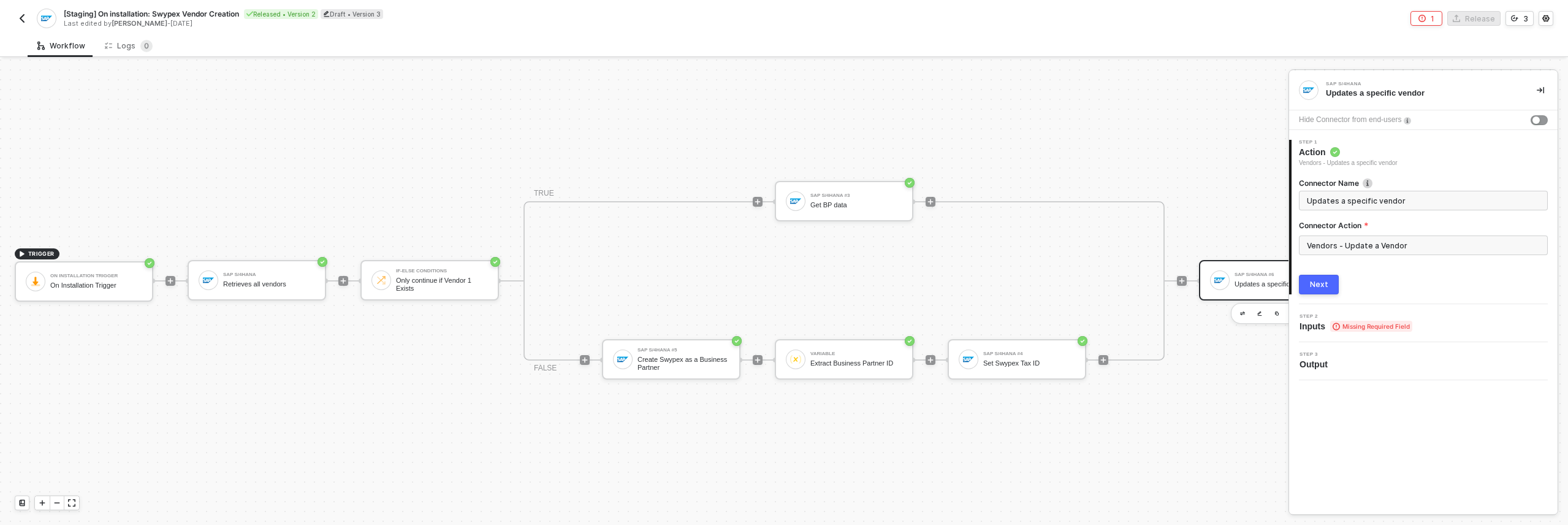
click at [783, 322] on span "Missing Required Field" at bounding box center [1371, 326] width 82 height 11
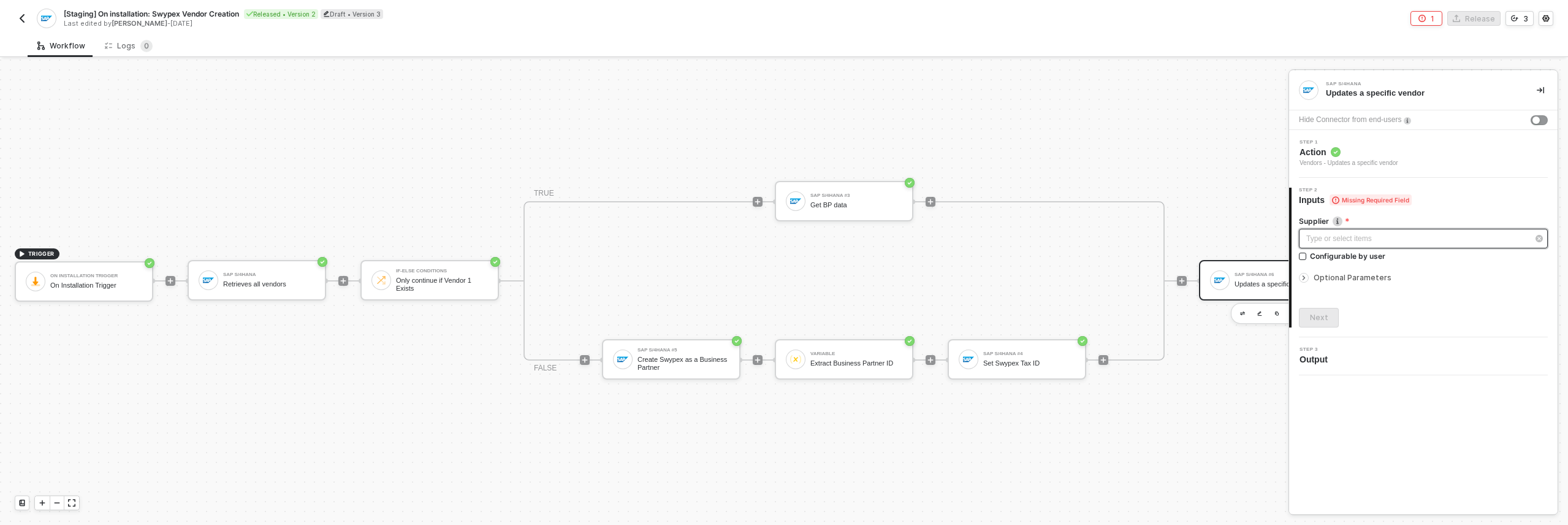
click at [783, 236] on div "Type or select items ﻿" at bounding box center [1417, 239] width 222 height 11
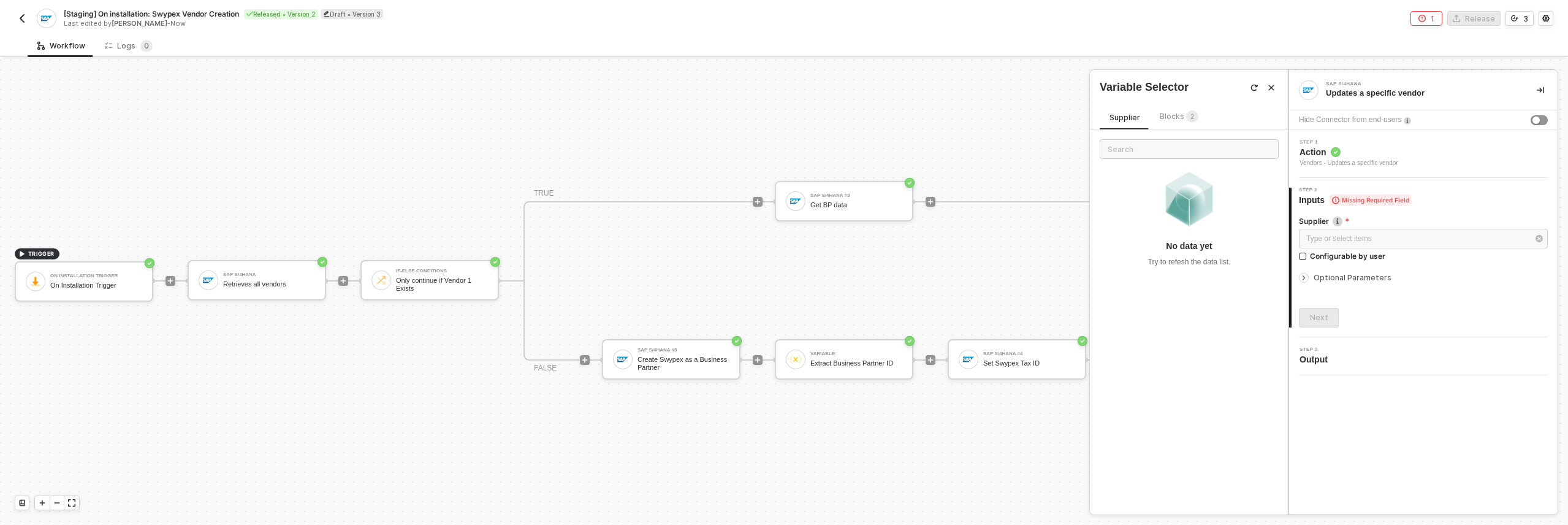
click at [783, 278] on span "Optional Parameters" at bounding box center [1353, 278] width 78 height 9
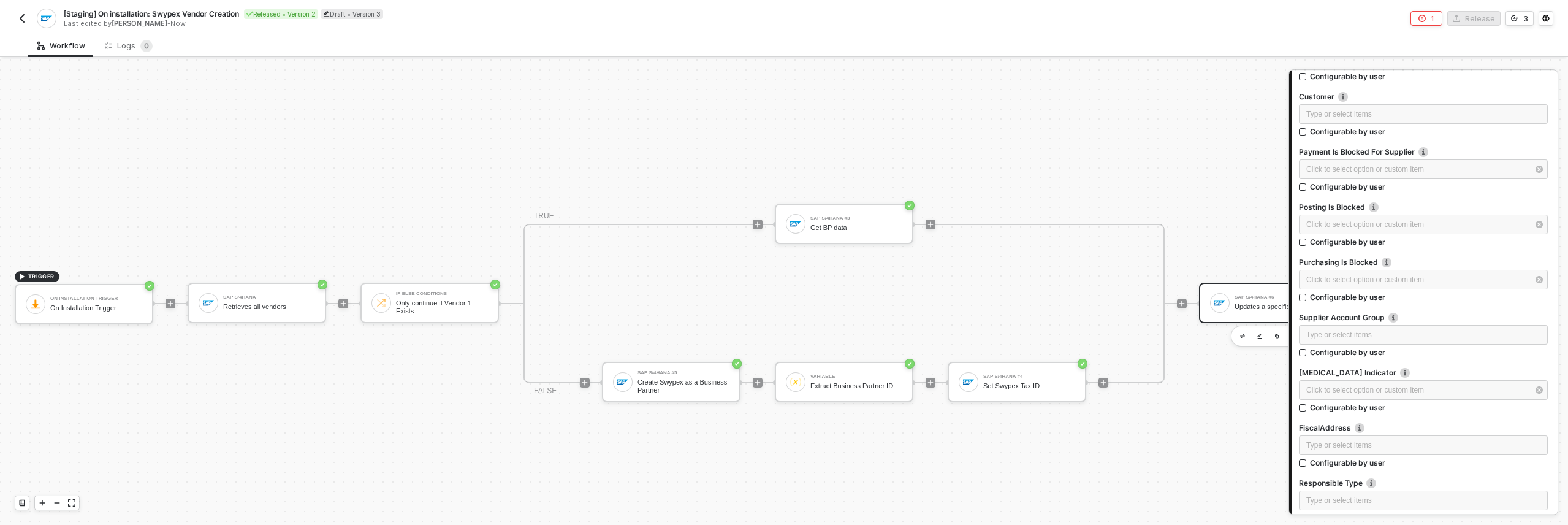
scroll to position [0, 157]
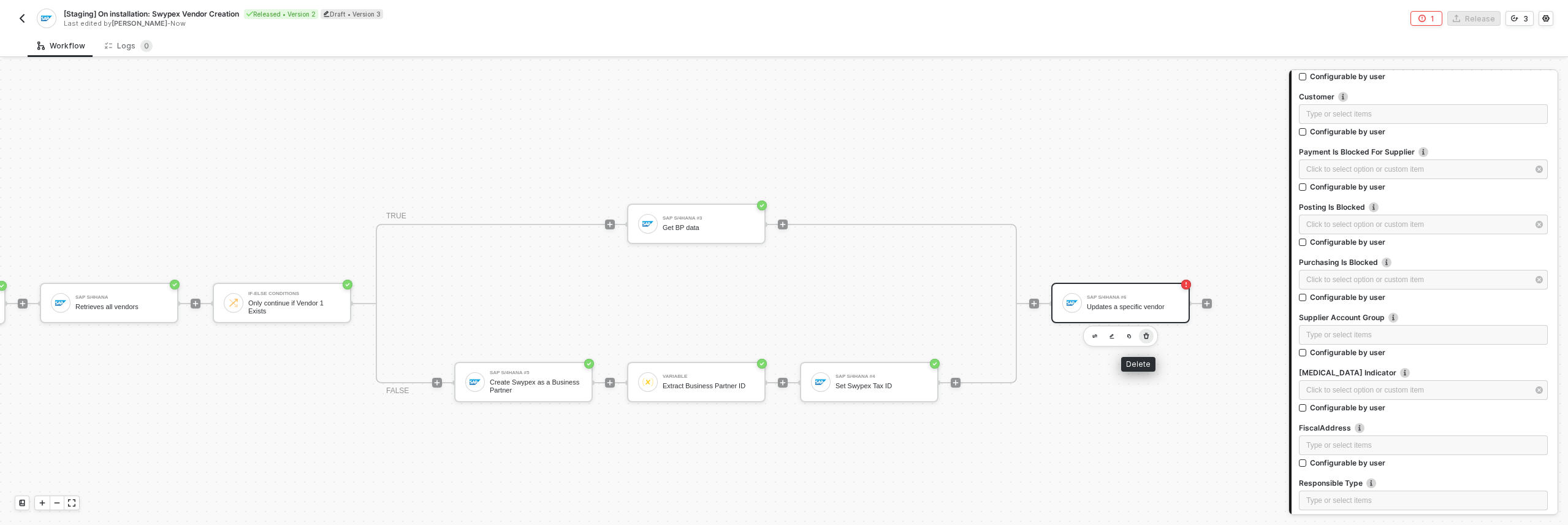
click at [783, 337] on icon "button" at bounding box center [1146, 336] width 7 height 9
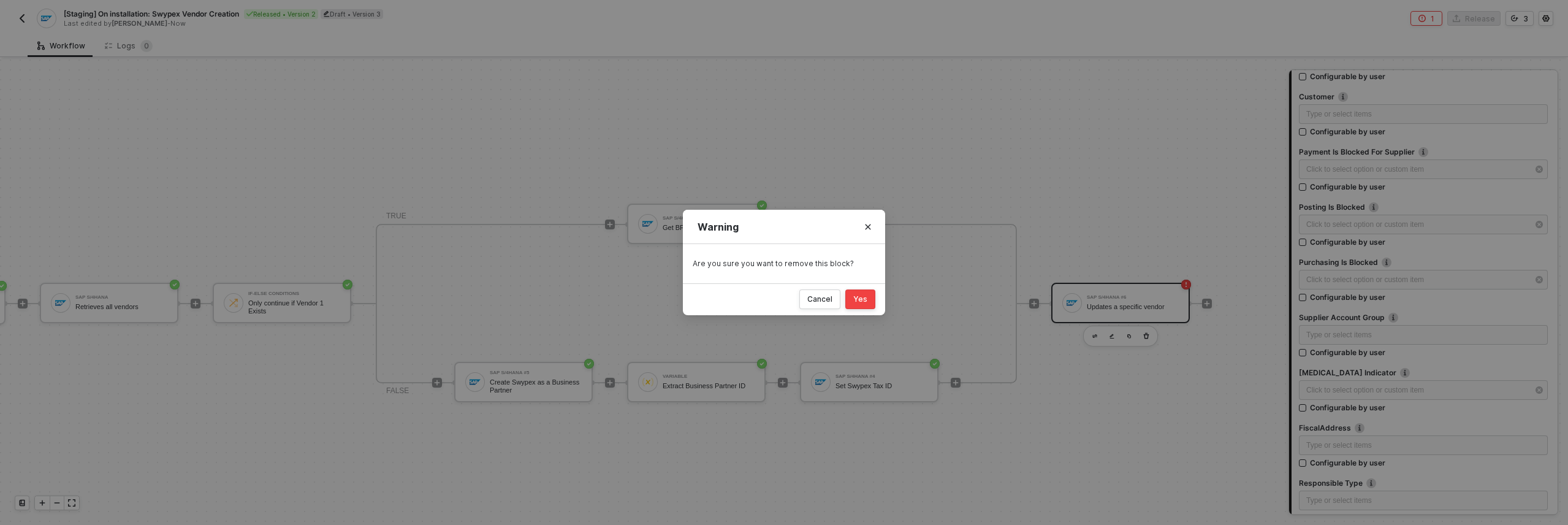
click at [783, 295] on div "Yes" at bounding box center [860, 299] width 14 height 9
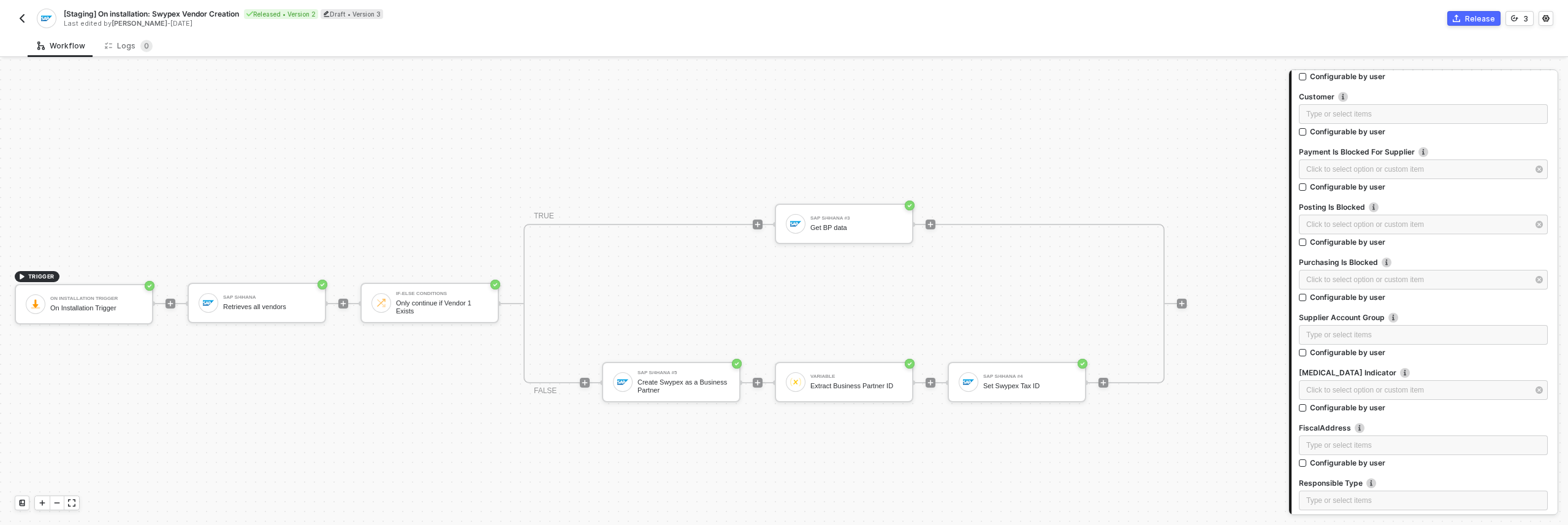
scroll to position [0, 0]
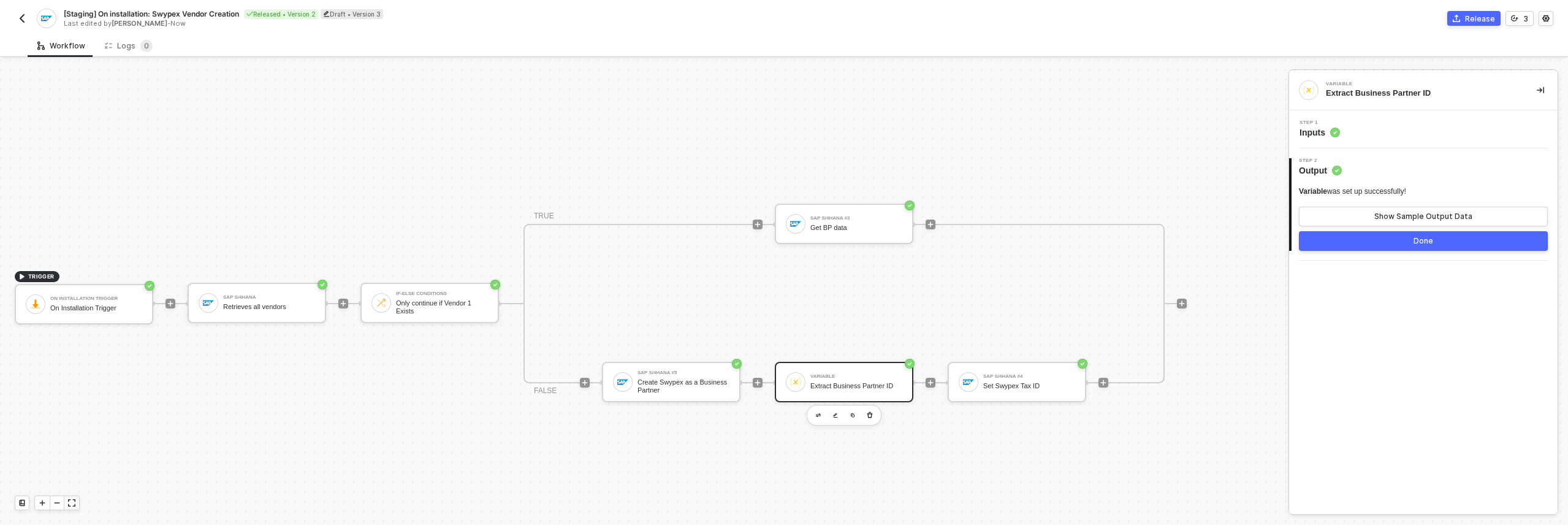
click at [19, 19] on img "button" at bounding box center [22, 18] width 9 height 9
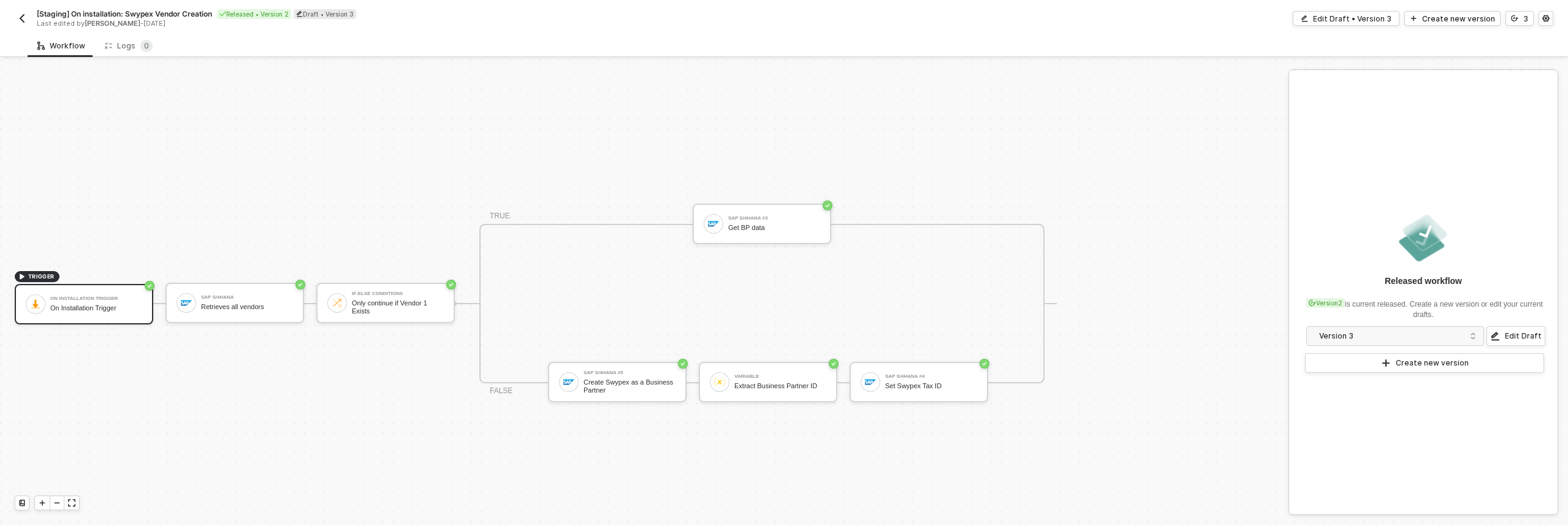
scroll to position [22, 0]
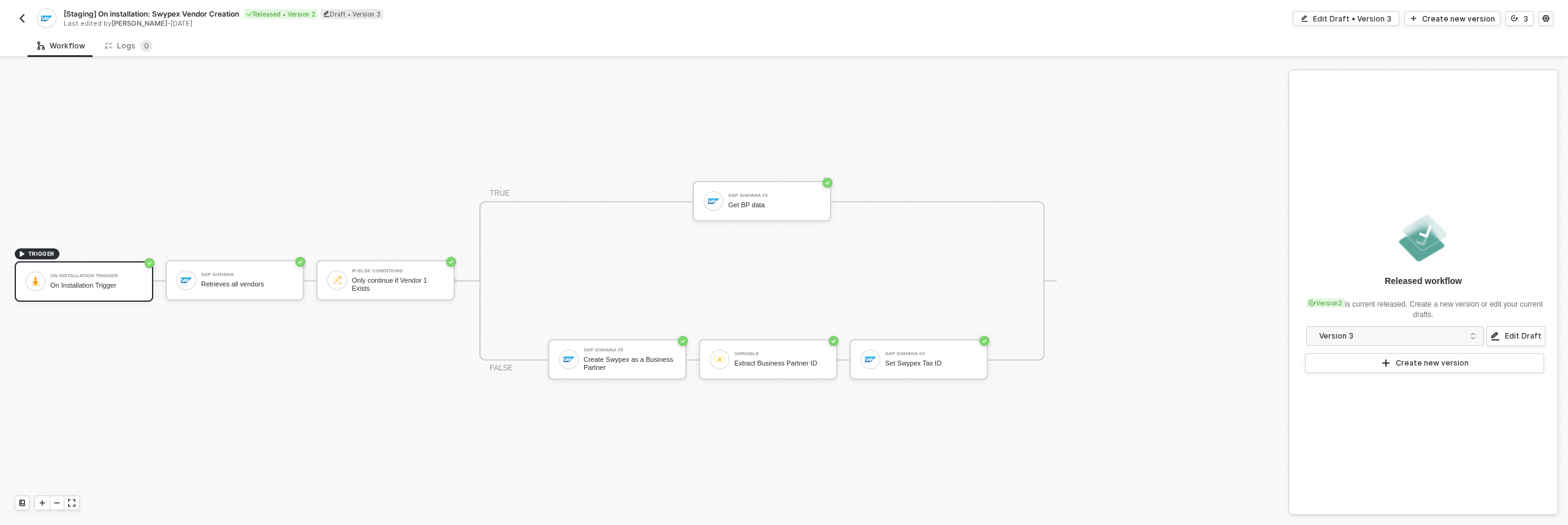
click at [25, 21] on img "button" at bounding box center [22, 18] width 9 height 9
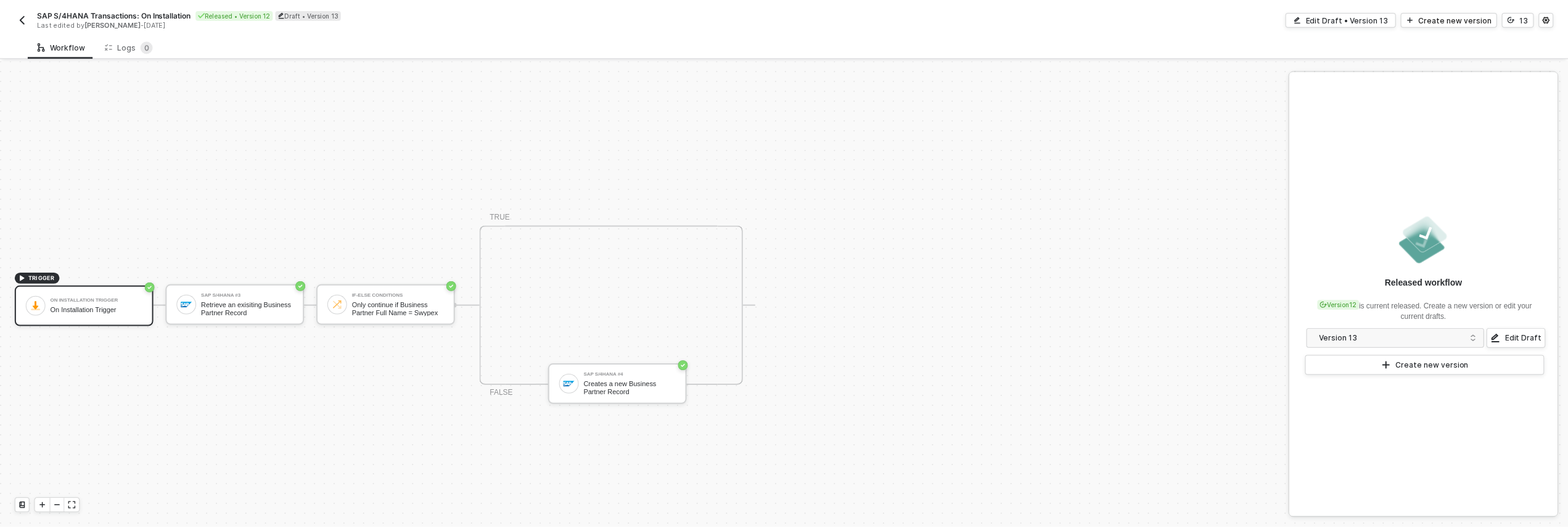
scroll to position [23, 0]
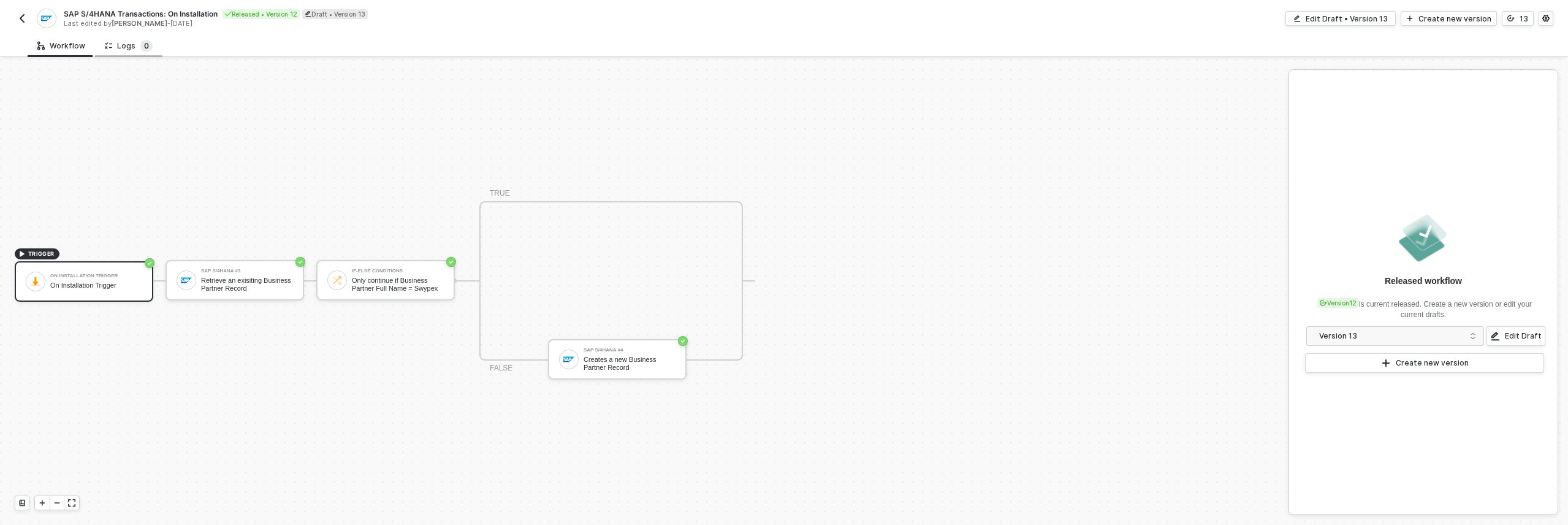
click at [146, 43] on sup "0" at bounding box center [146, 46] width 12 height 12
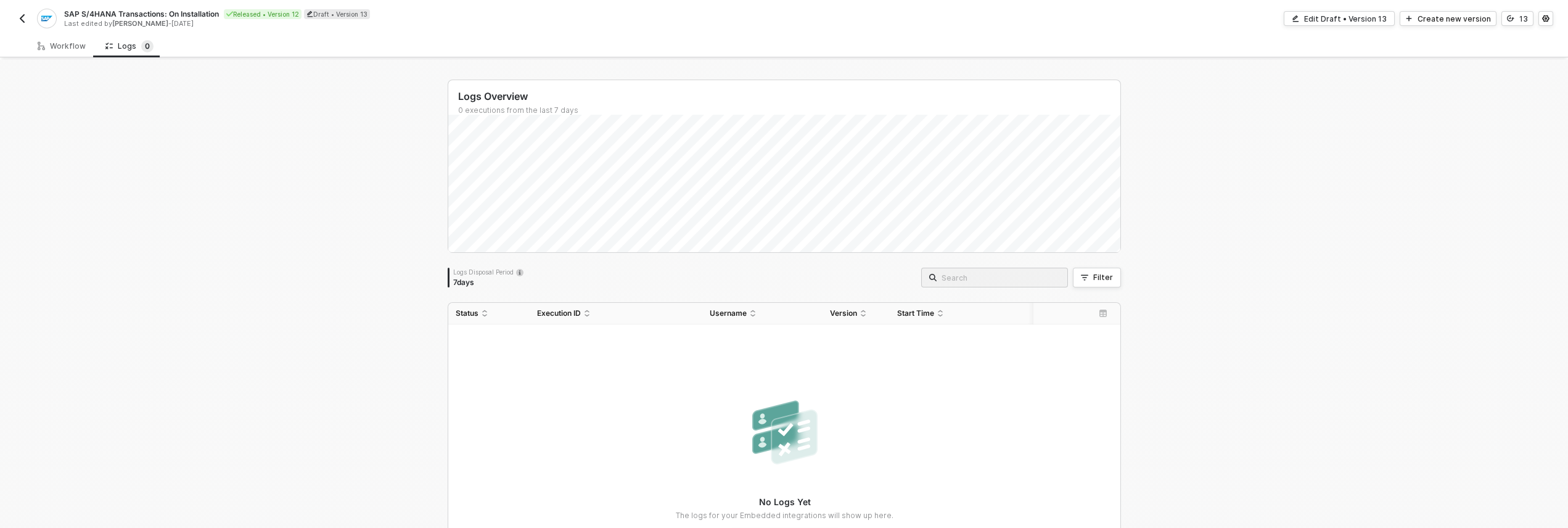
scroll to position [21, 0]
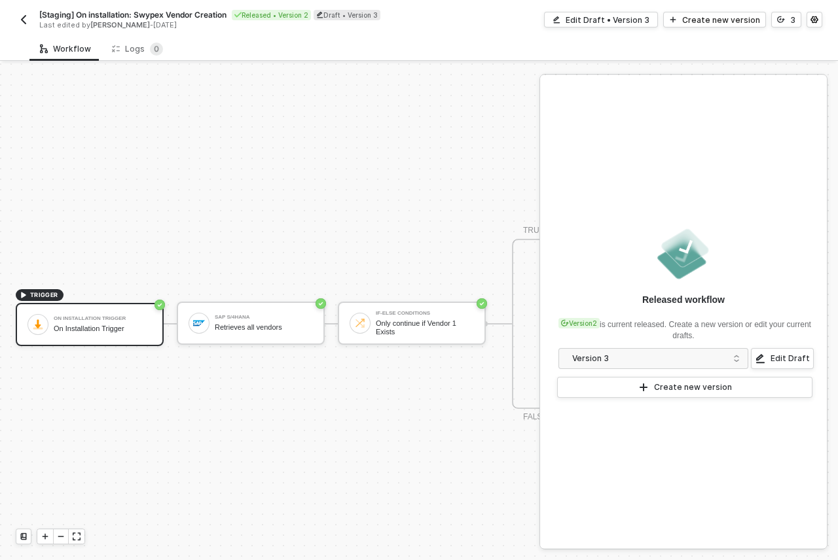
scroll to position [34, 0]
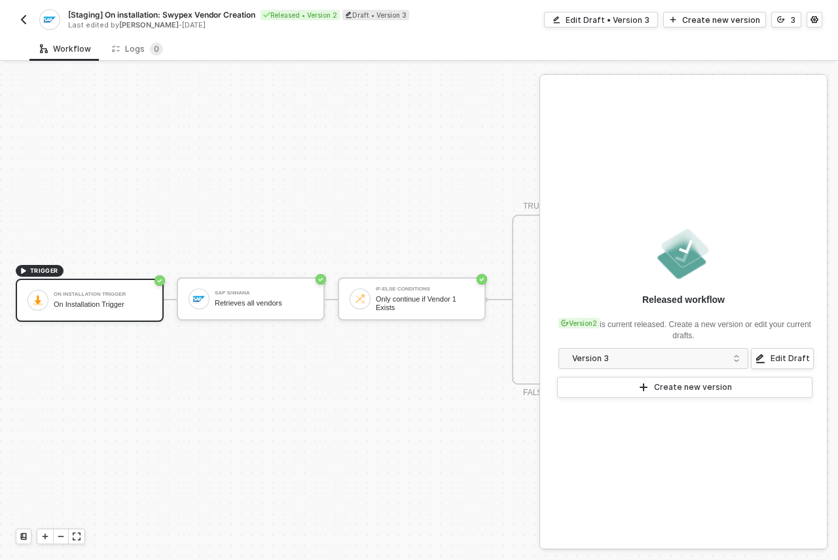
click at [43, 266] on span "TRIGGER" at bounding box center [44, 271] width 28 height 10
click at [420, 450] on div "TRIGGER On Installation Trigger On Installation Trigger SAP S/4HANA Retrieves a…" at bounding box center [564, 299] width 1128 height 521
click at [132, 52] on div "Logs 0" at bounding box center [137, 49] width 51 height 13
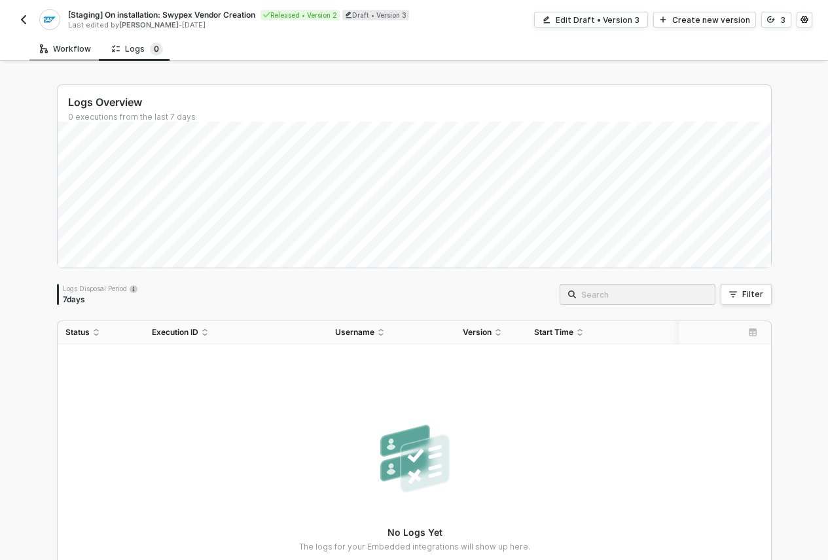
click at [64, 52] on div "Workflow" at bounding box center [65, 49] width 51 height 10
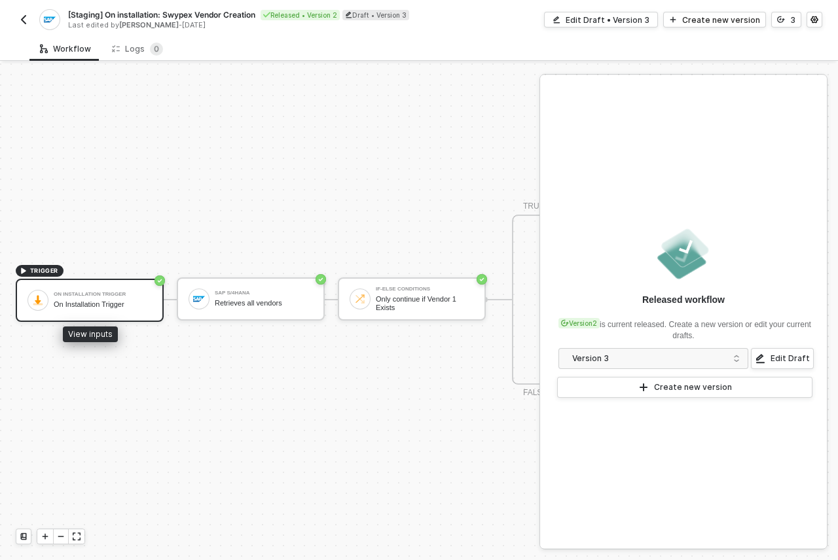
click at [128, 292] on div "On Installation Trigger" at bounding box center [103, 294] width 98 height 5
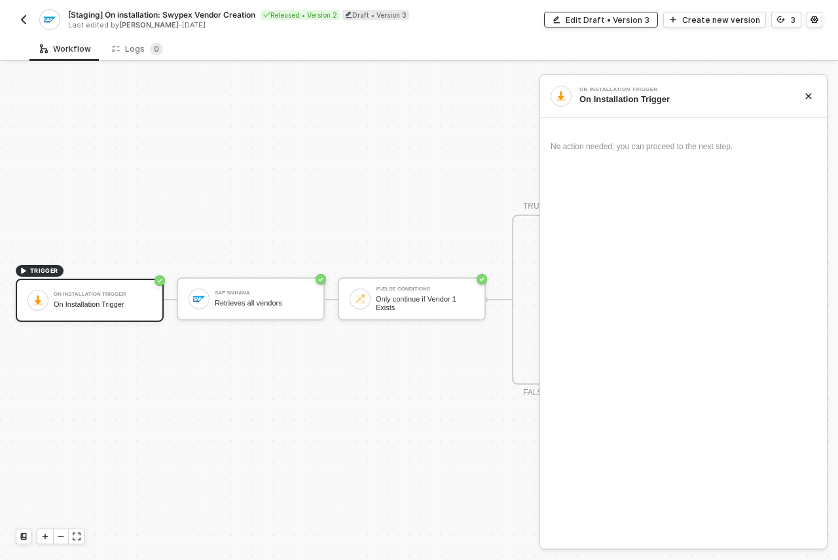
click at [641, 23] on div "Edit Draft • Version 3" at bounding box center [608, 19] width 84 height 11
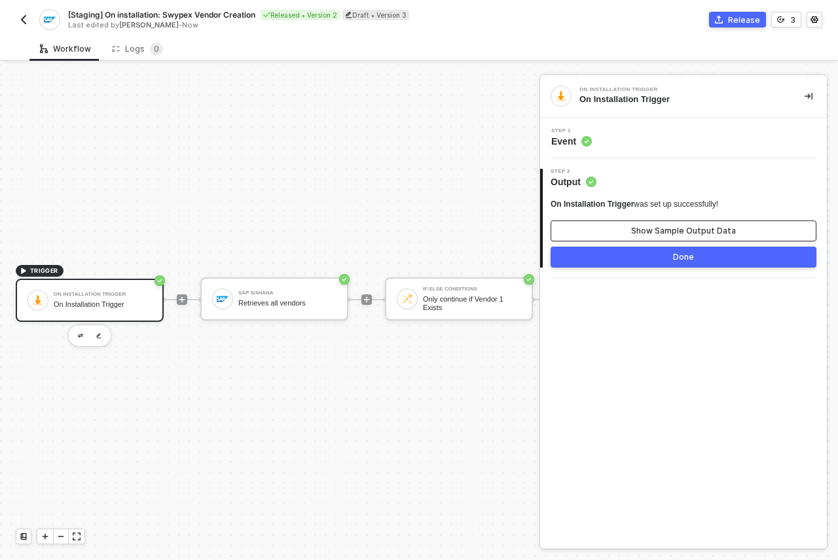
click at [627, 224] on button "Show Sample Output Data" at bounding box center [683, 231] width 266 height 21
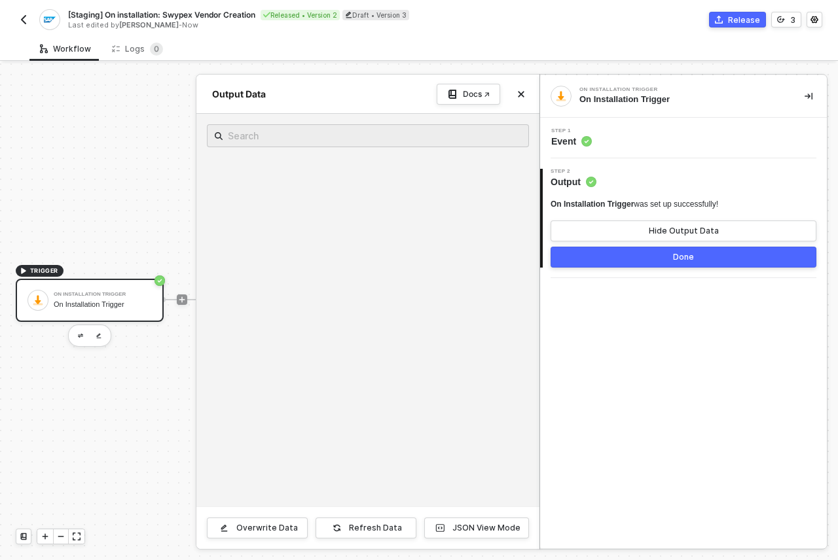
click at [643, 250] on button "Done" at bounding box center [683, 257] width 266 height 21
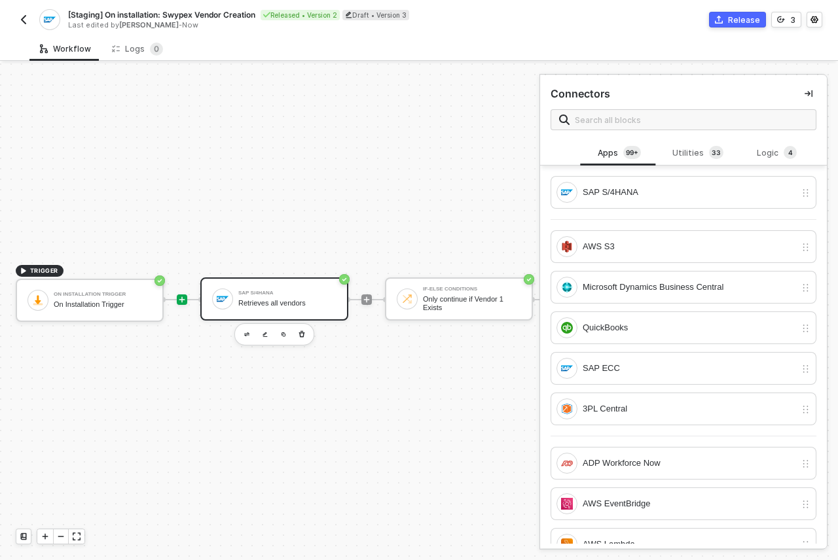
click at [279, 300] on div "SAP S/4HANA Retrieves all vendors" at bounding box center [287, 299] width 98 height 25
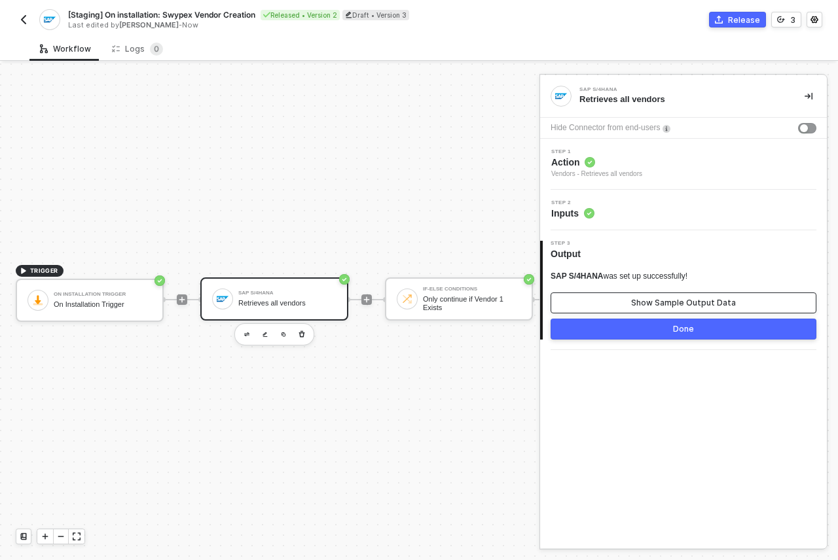
click at [626, 294] on button "Show Sample Output Data" at bounding box center [683, 303] width 266 height 21
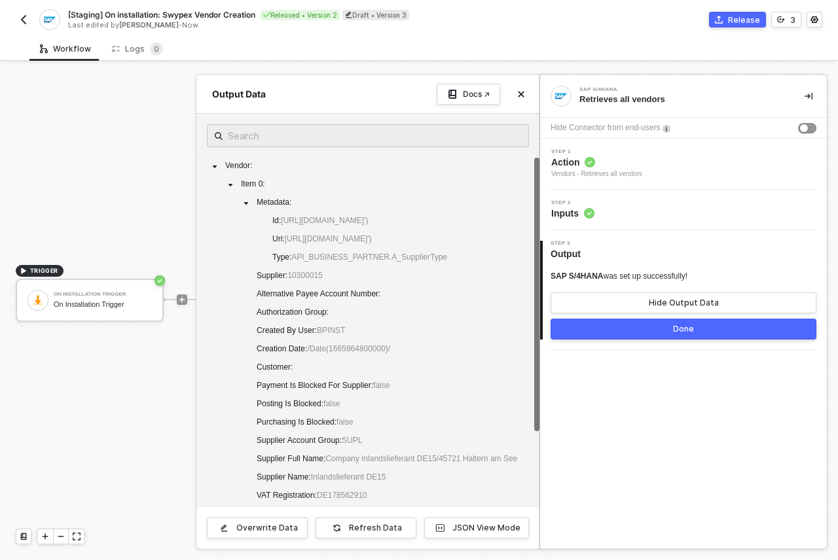
click at [575, 211] on span "Inputs" at bounding box center [572, 213] width 43 height 13
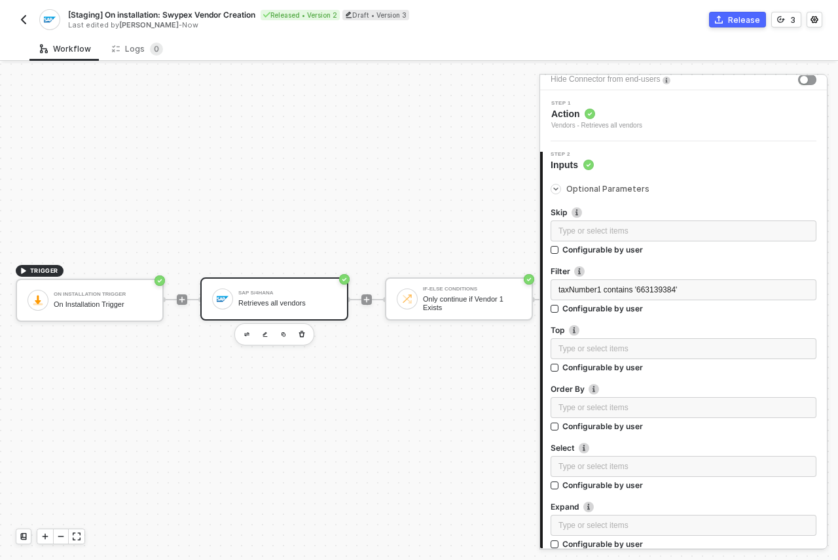
scroll to position [157, 0]
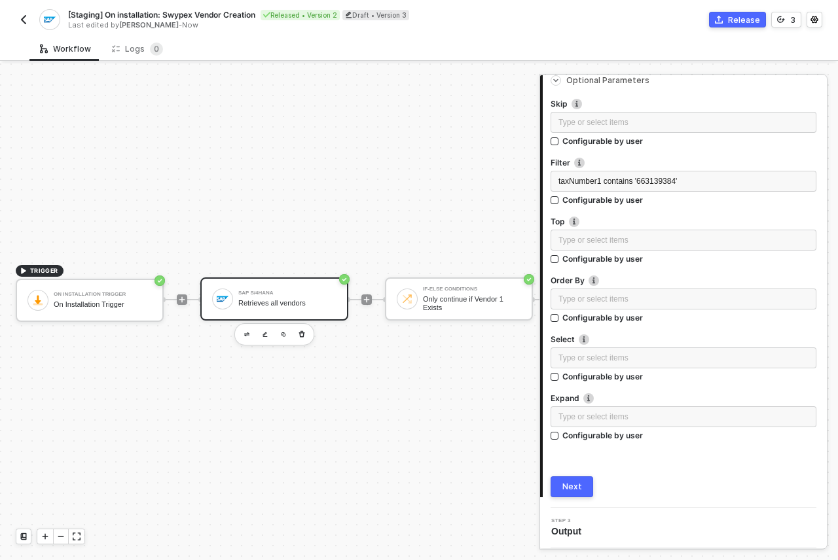
click at [573, 490] on div "Next" at bounding box center [572, 487] width 20 height 10
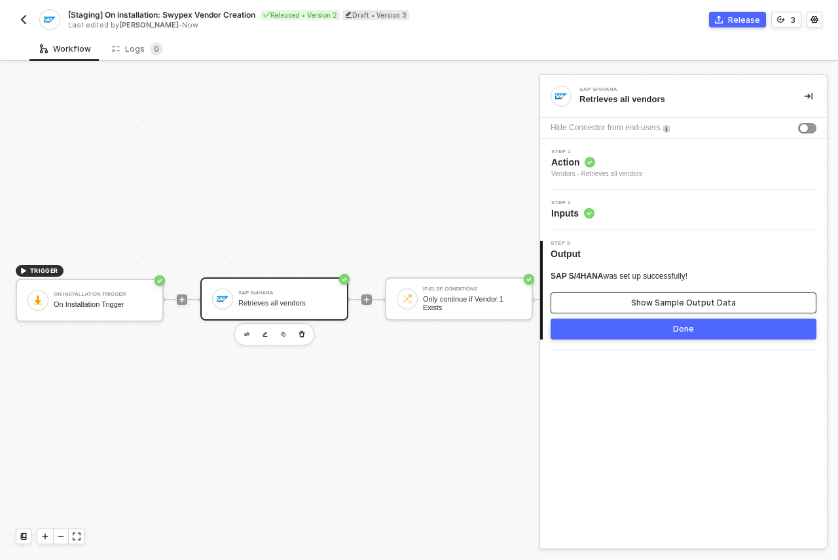
click at [627, 304] on button "Show Sample Output Data" at bounding box center [683, 303] width 266 height 21
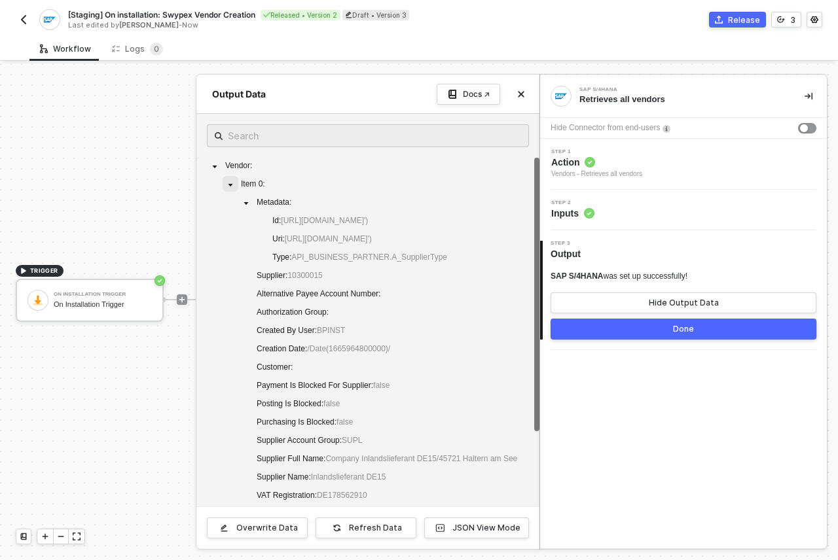
click at [236, 183] on span at bounding box center [231, 184] width 16 height 16
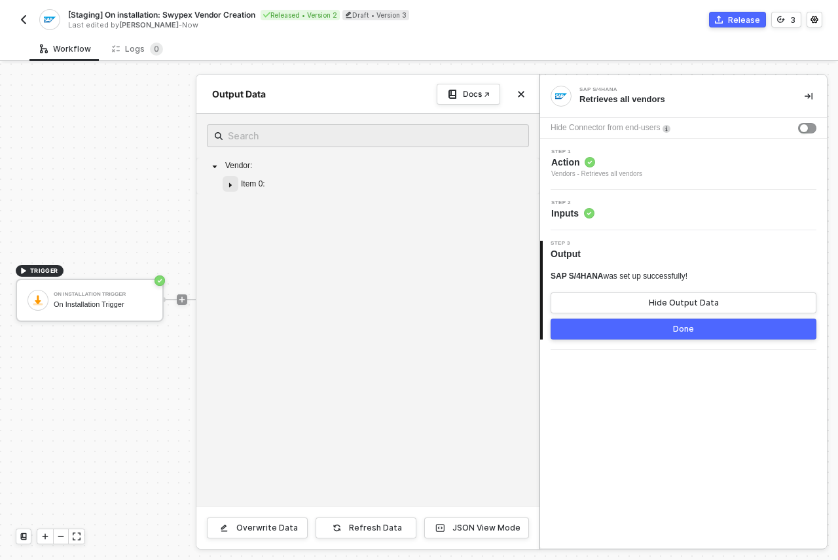
click at [232, 189] on span at bounding box center [231, 184] width 16 height 16
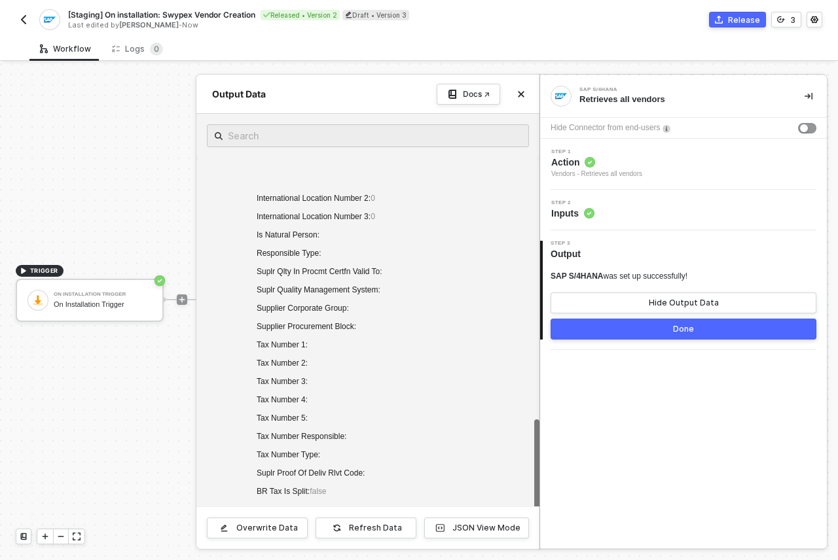
scroll to position [524, 0]
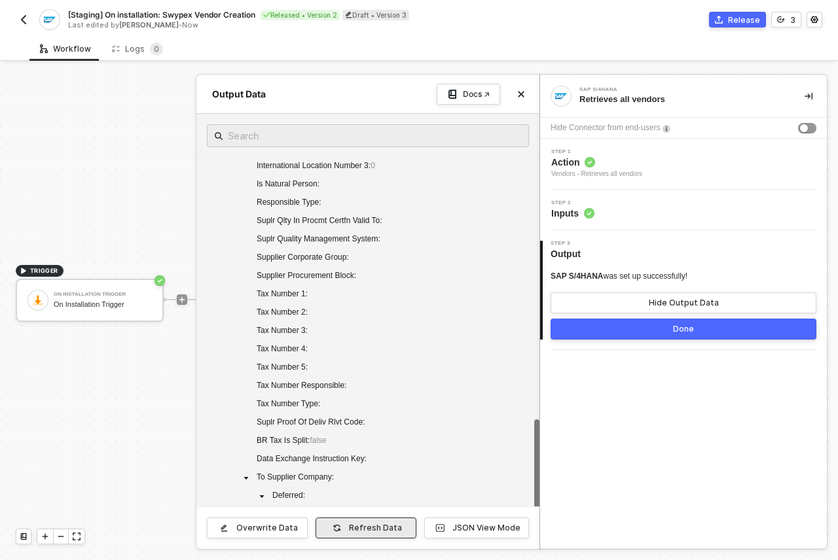
click at [395, 520] on button "Refresh Data" at bounding box center [365, 528] width 101 height 21
